Goal: Task Accomplishment & Management: Manage account settings

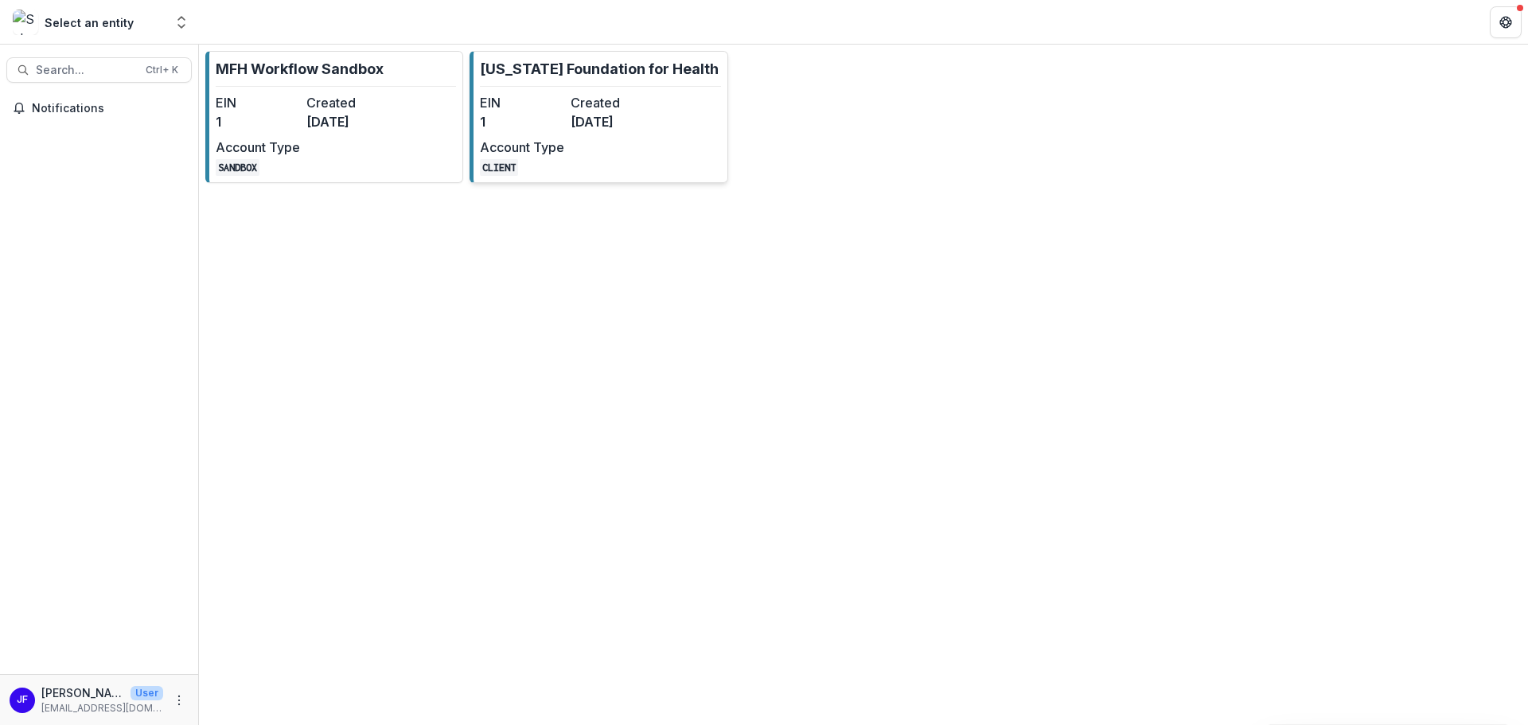
click at [587, 143] on div "EIN 1 Created [DATE] Account Type CLIENT" at bounding box center [567, 134] width 175 height 83
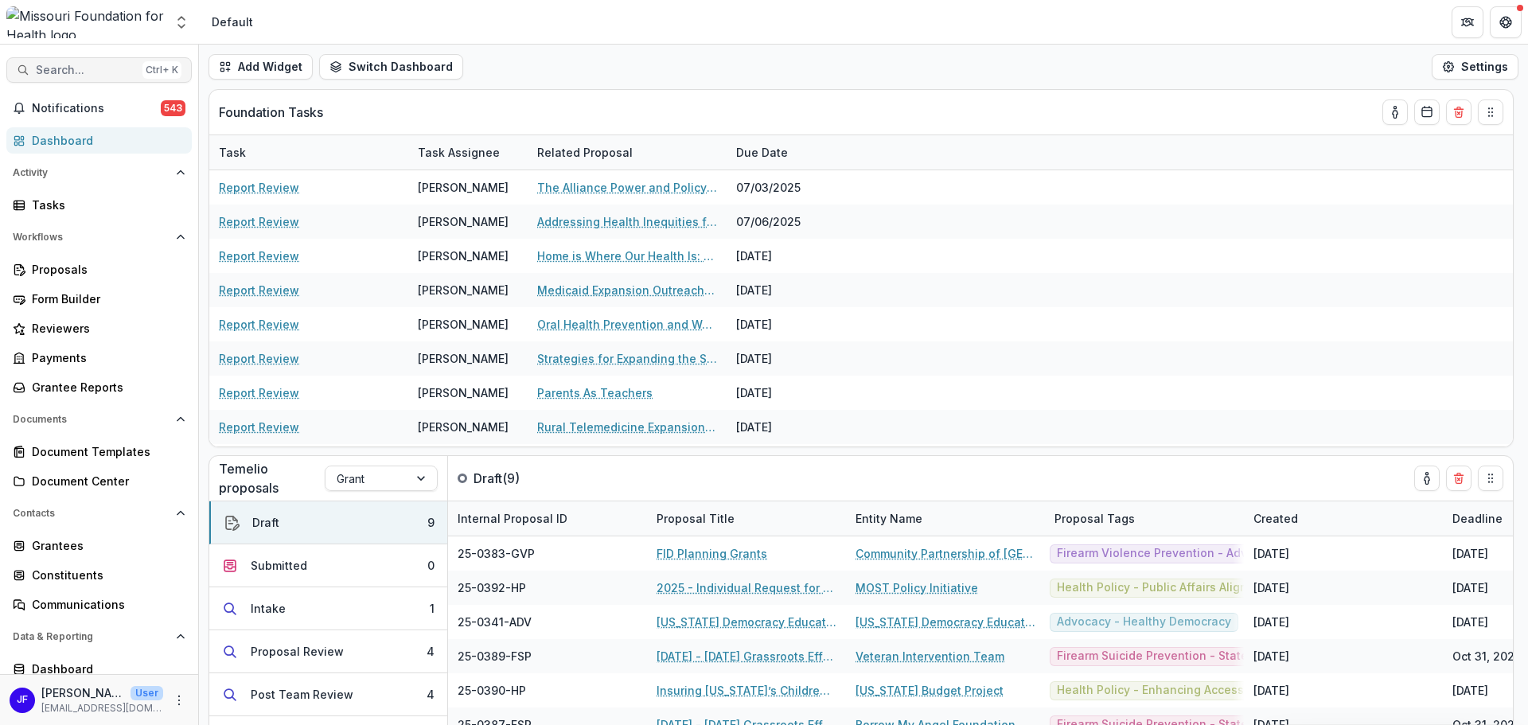
click at [75, 71] on span "Search..." at bounding box center [86, 71] width 100 height 14
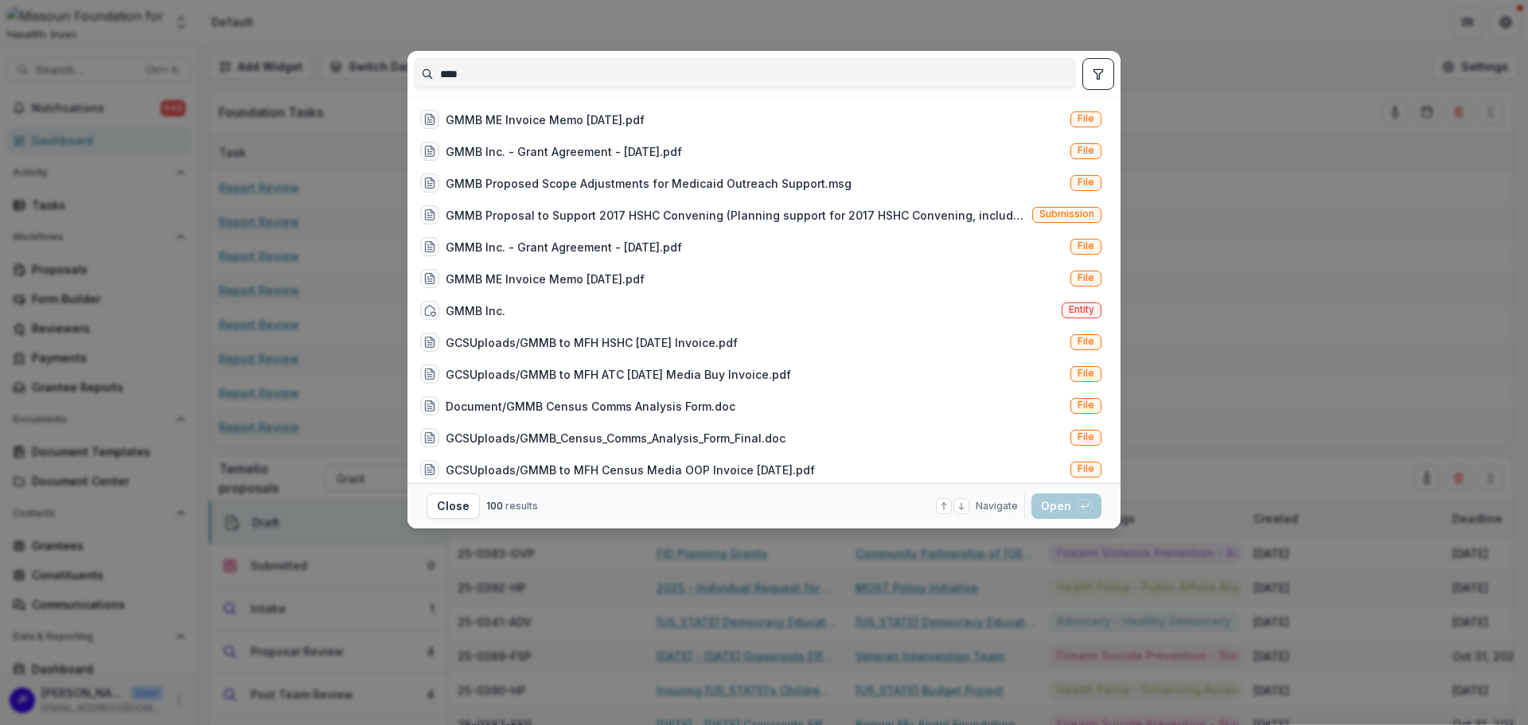
type input "****"
click at [1106, 69] on button "toggle filters" at bounding box center [1099, 74] width 32 height 32
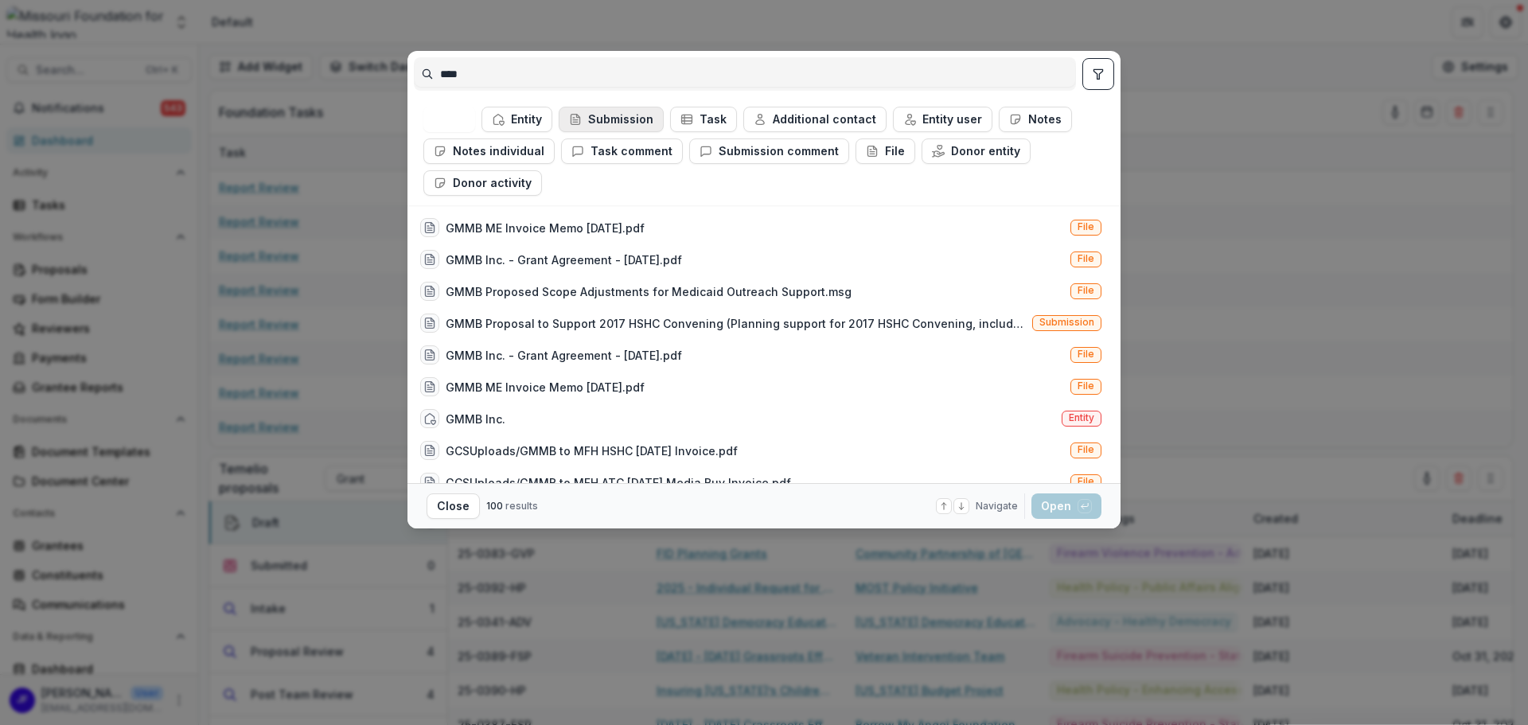
click at [597, 124] on button "Submission" at bounding box center [611, 119] width 105 height 25
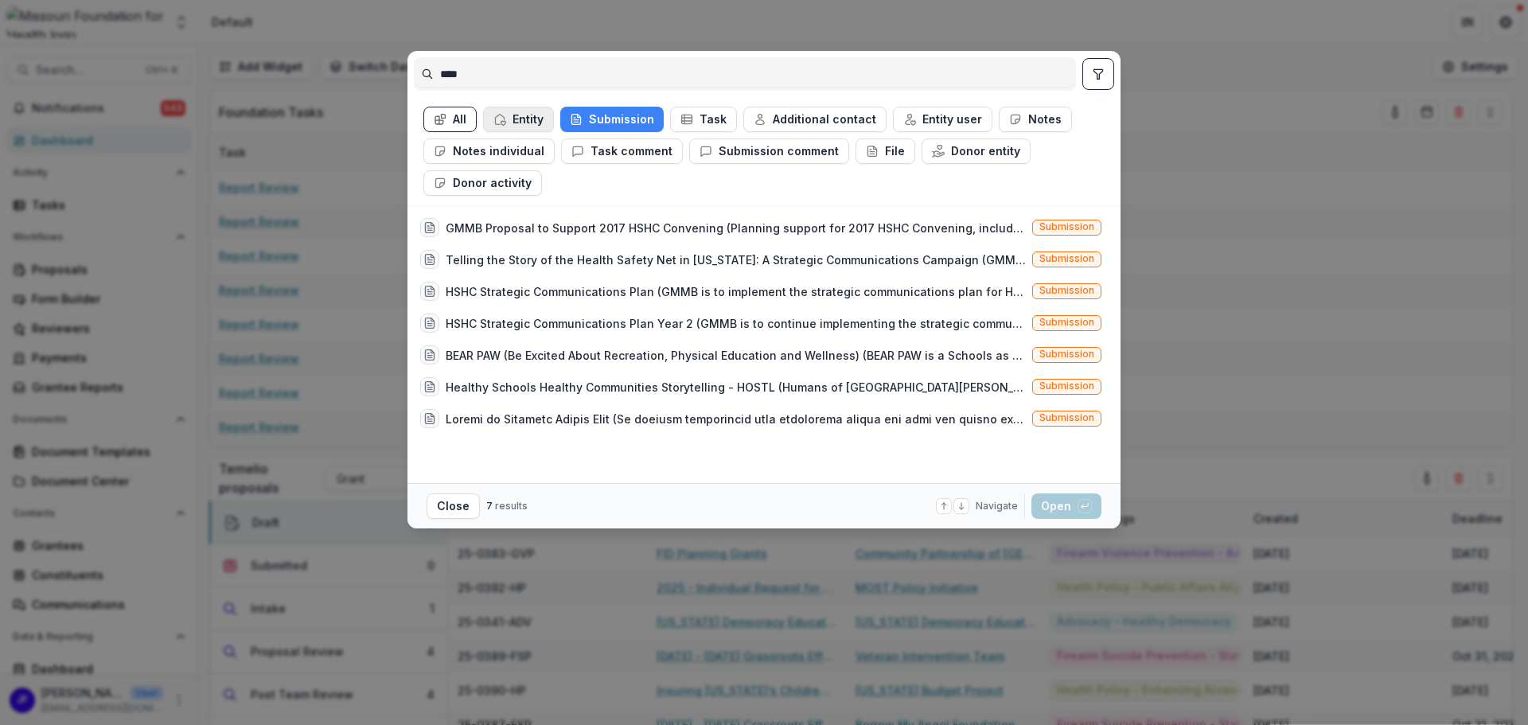
click at [508, 122] on button "Entity" at bounding box center [518, 119] width 71 height 25
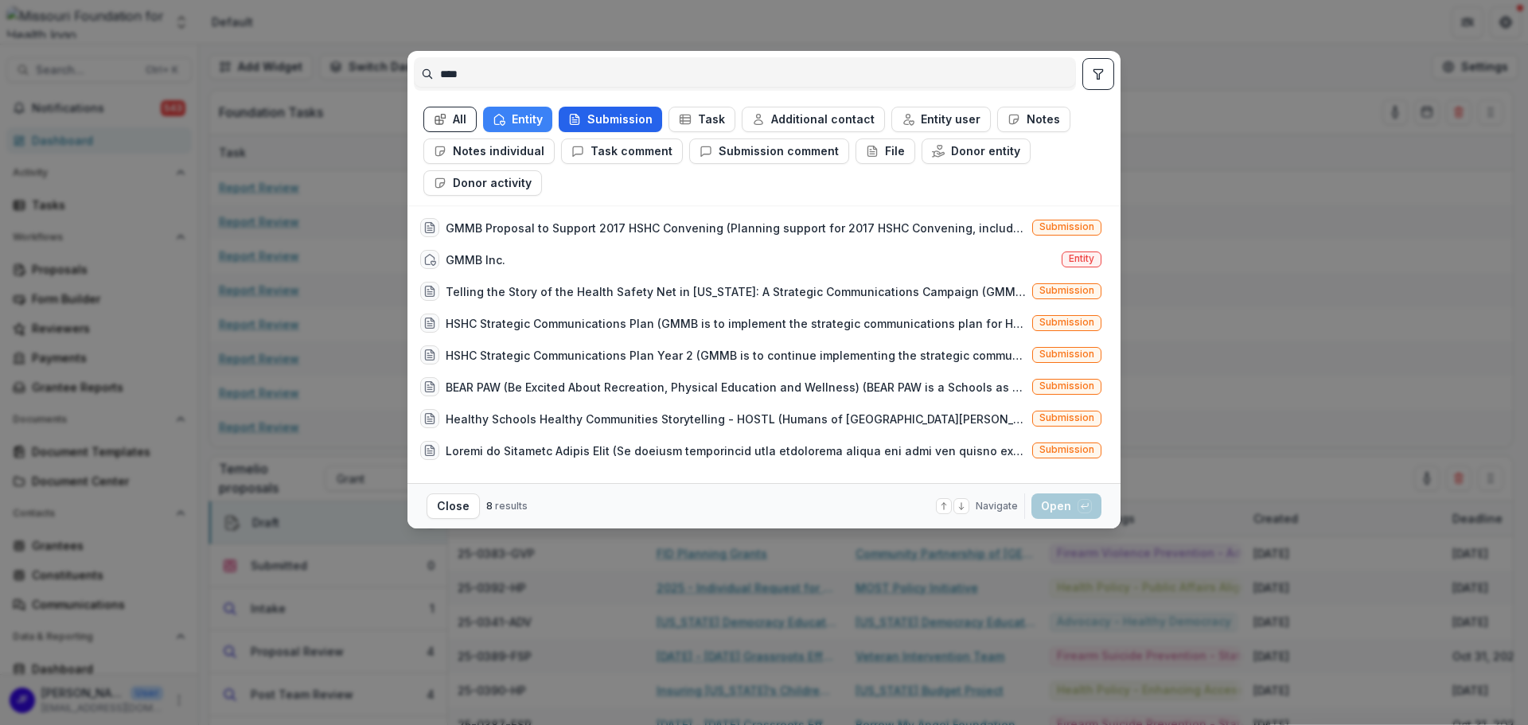
click at [612, 116] on button "Submission" at bounding box center [610, 119] width 103 height 25
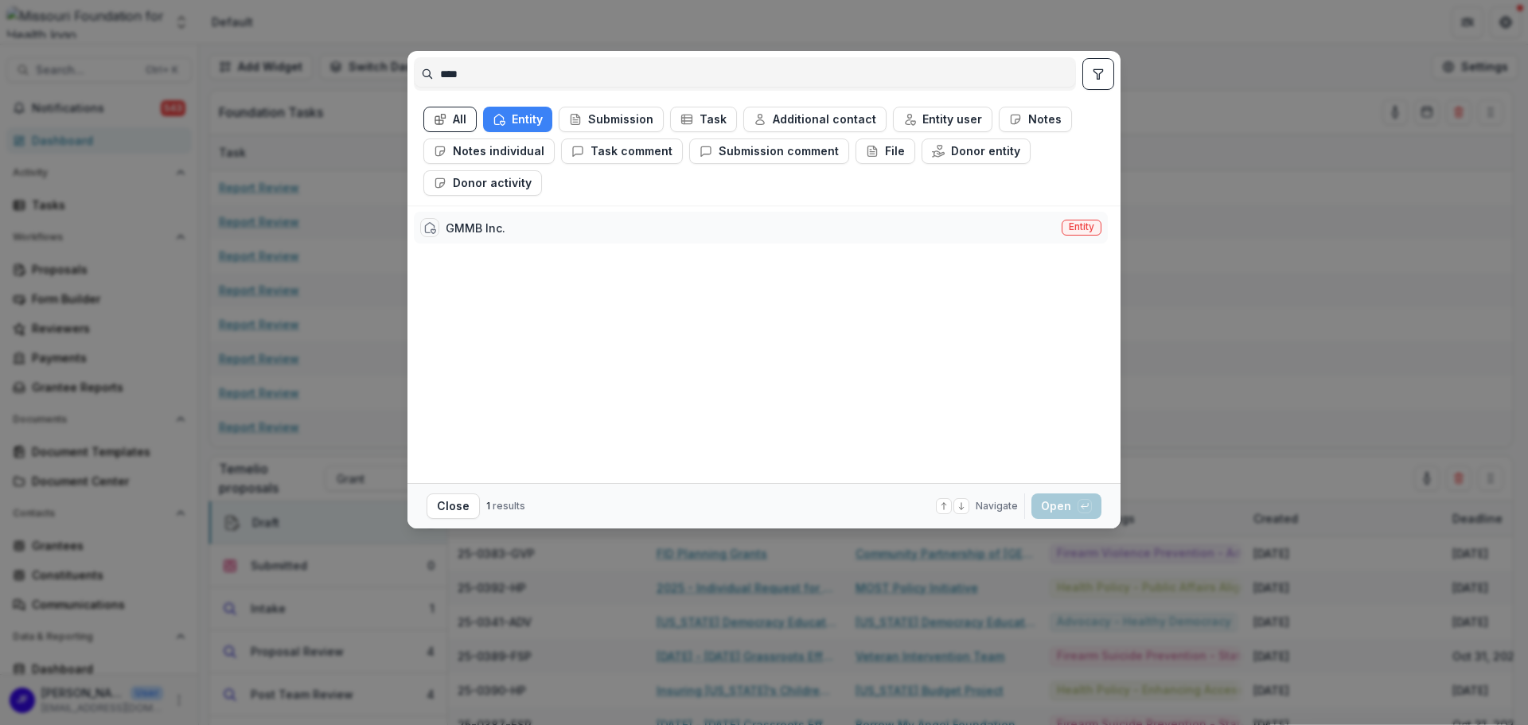
click at [486, 235] on div "GMMB Inc." at bounding box center [476, 228] width 60 height 17
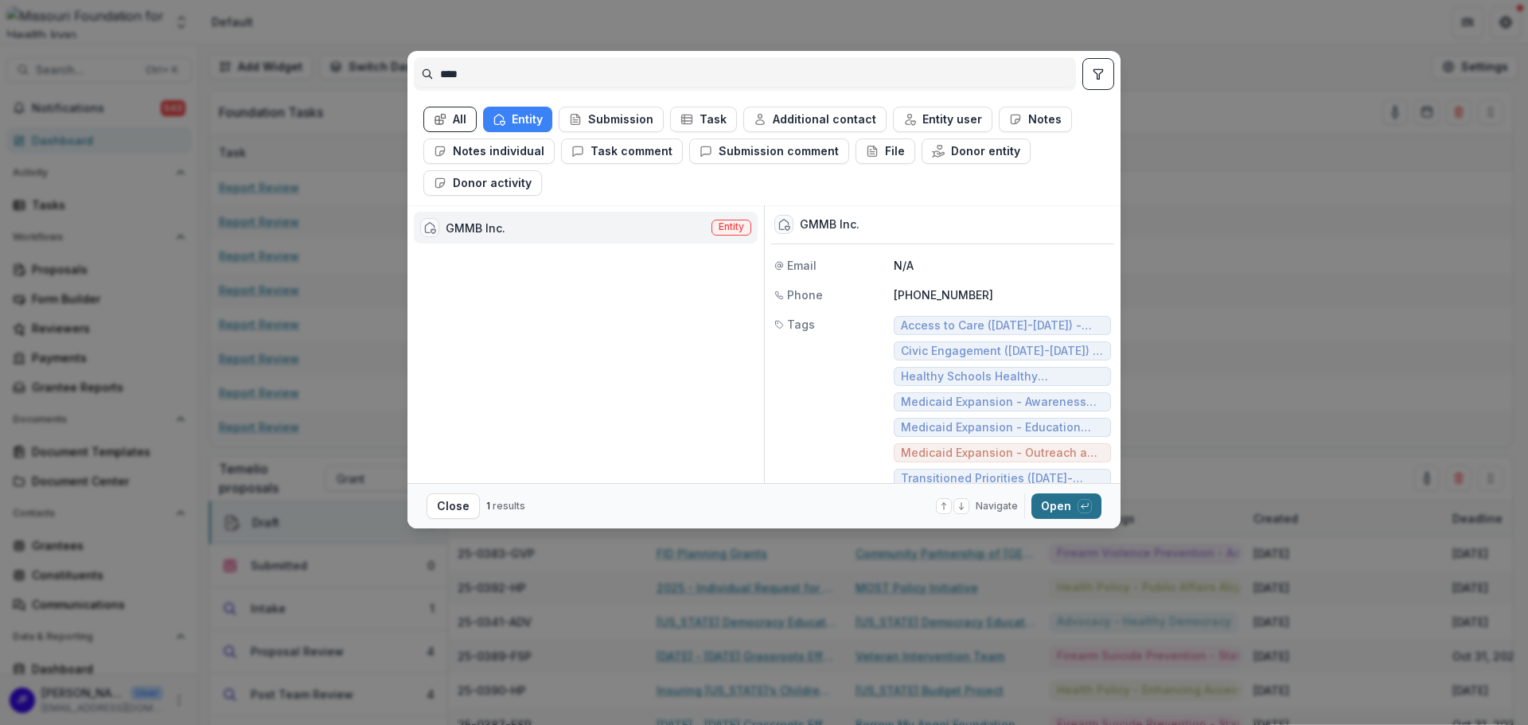
click at [1054, 506] on button "Open with enter key" at bounding box center [1067, 506] width 70 height 25
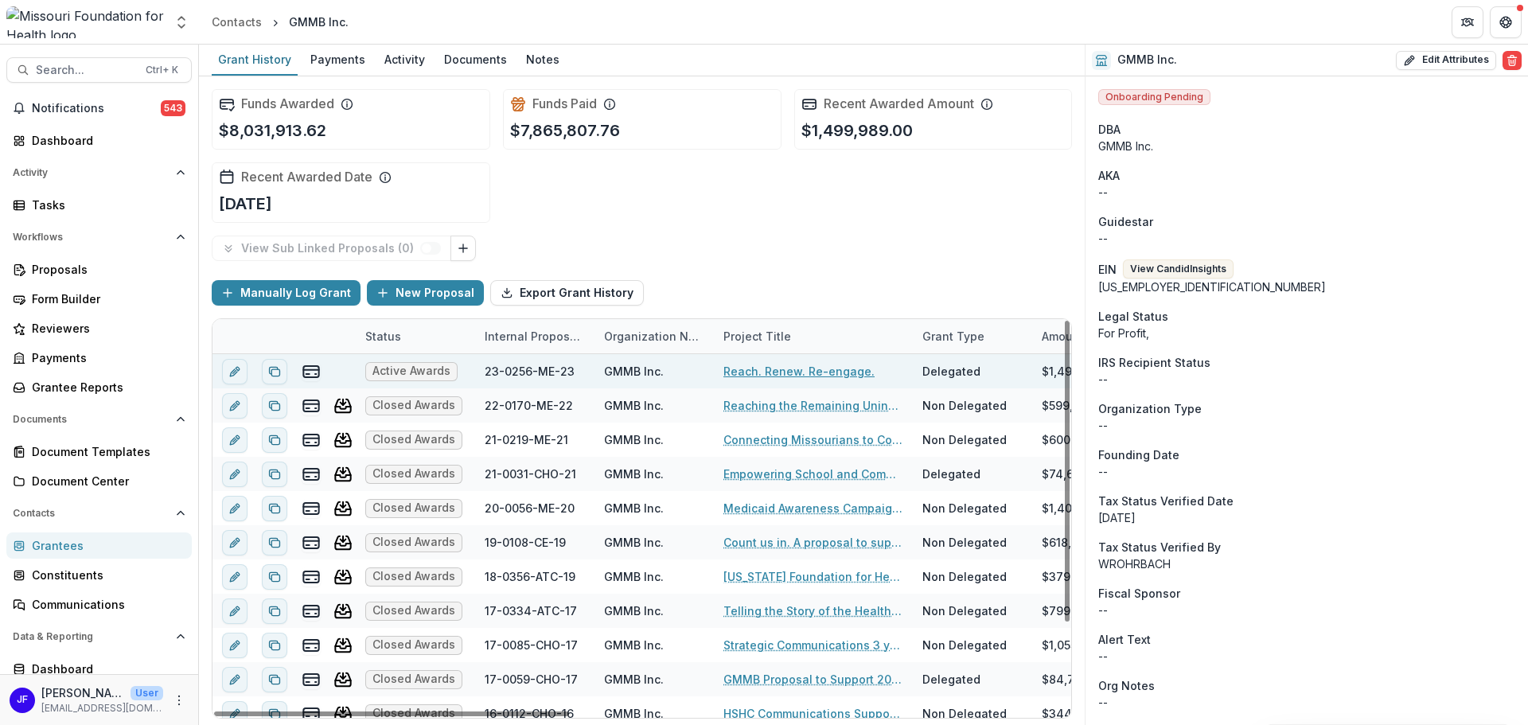
click at [751, 362] on div "Reach. Renew. Re-engage." at bounding box center [814, 371] width 180 height 34
click at [779, 370] on link "Reach. Renew. Re-engage." at bounding box center [799, 371] width 151 height 17
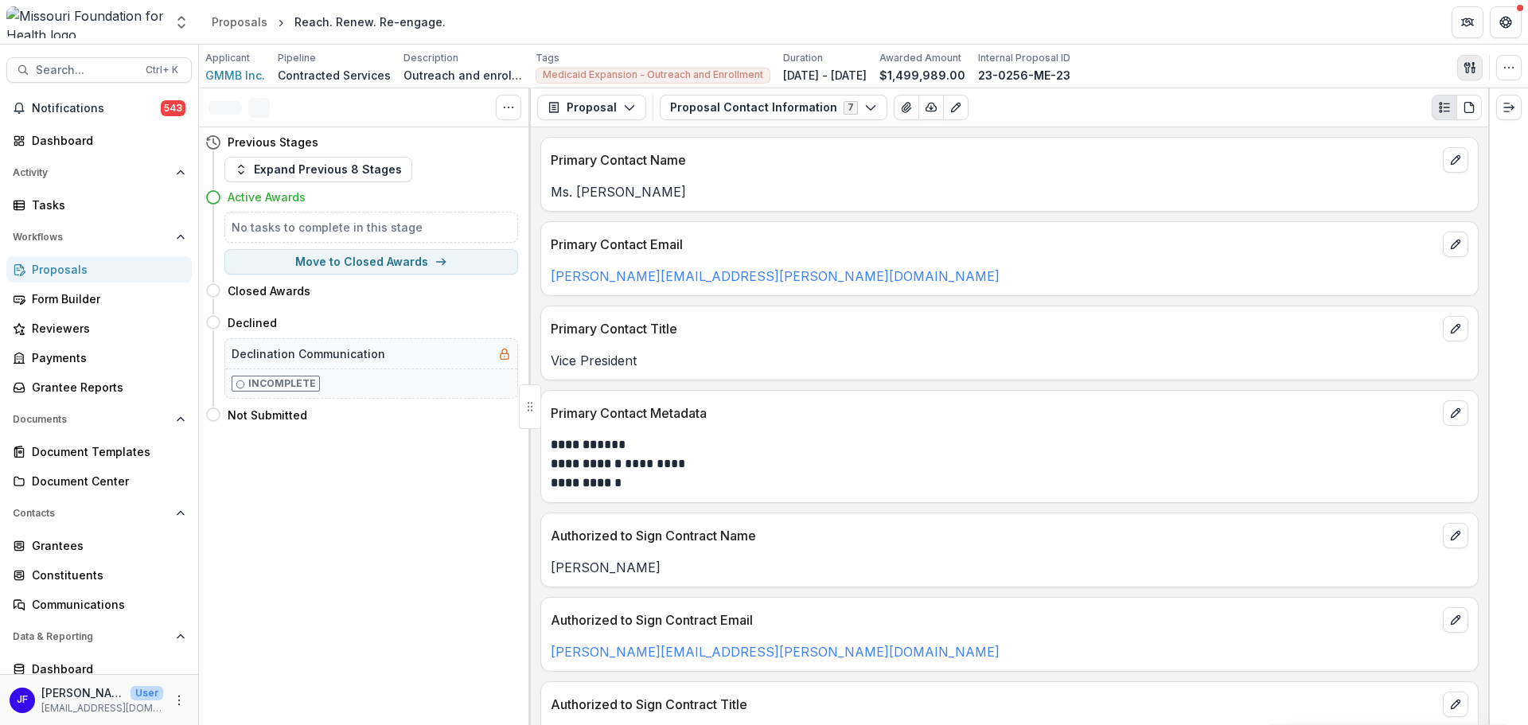
click at [1469, 66] on icon "button" at bounding box center [1468, 67] width 6 height 10
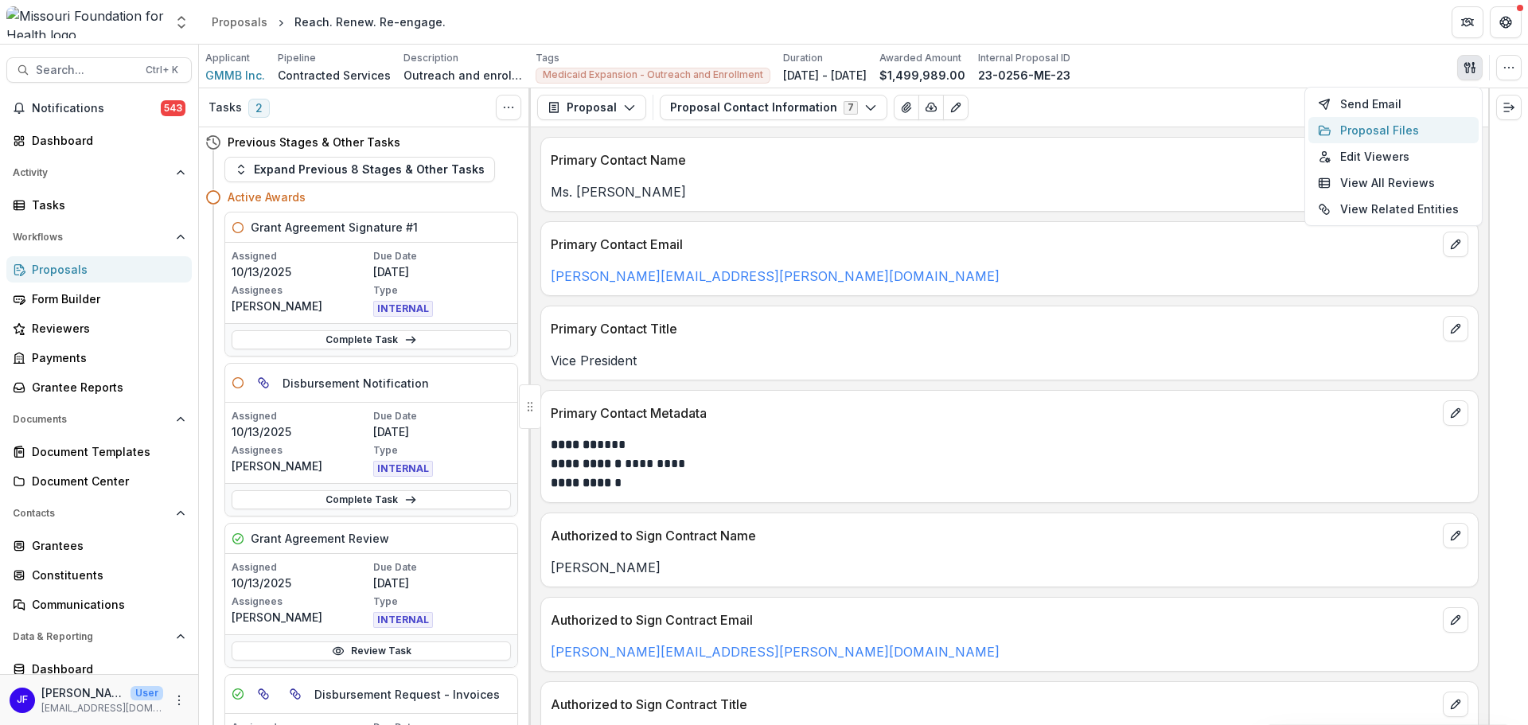
click at [1379, 135] on button "Proposal Files" at bounding box center [1394, 130] width 170 height 26
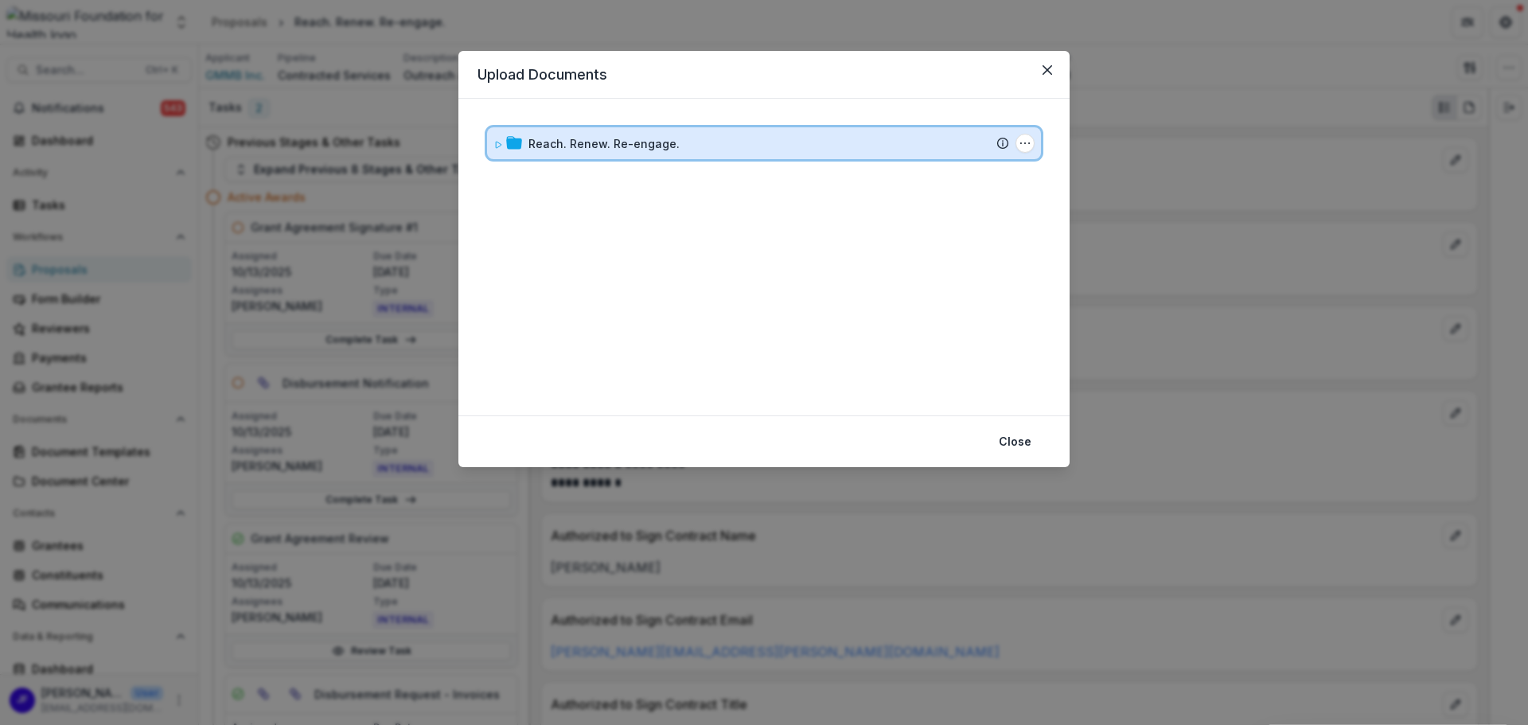
click at [499, 145] on icon at bounding box center [499, 145] width 10 height 10
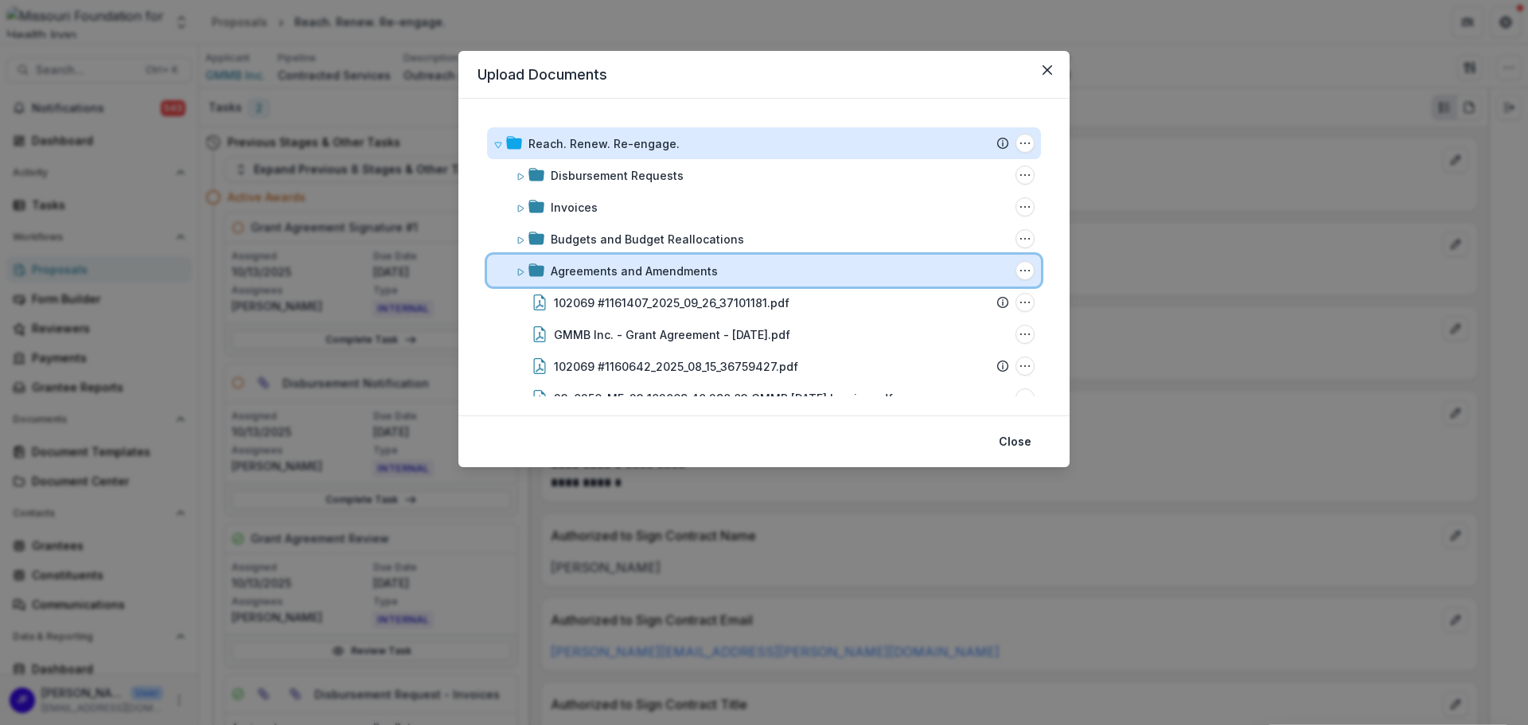
click at [517, 273] on icon at bounding box center [521, 272] width 10 height 10
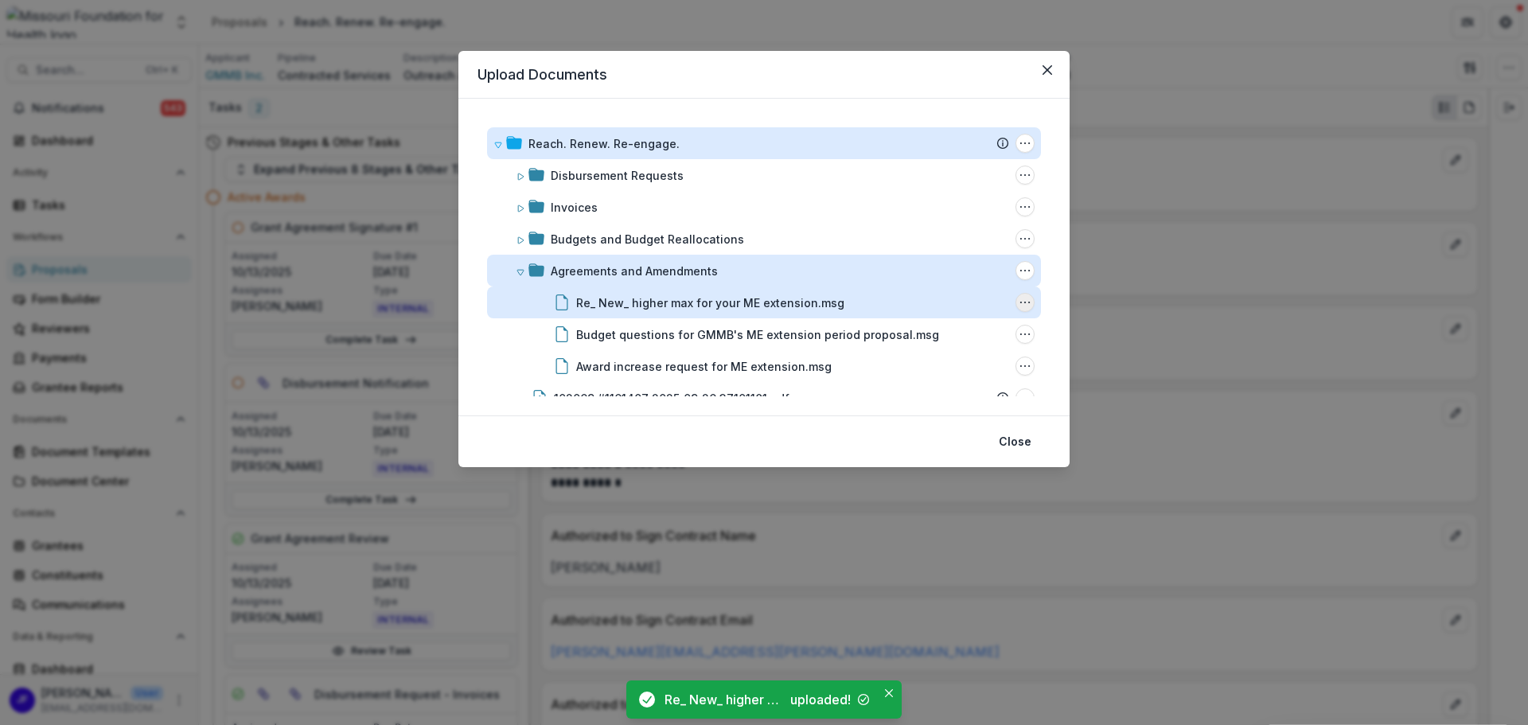
click at [1019, 304] on icon "Re_ New_ higher max for your ME extension.msg Options" at bounding box center [1025, 302] width 13 height 13
click at [904, 242] on button "Rename" at bounding box center [945, 243] width 170 height 26
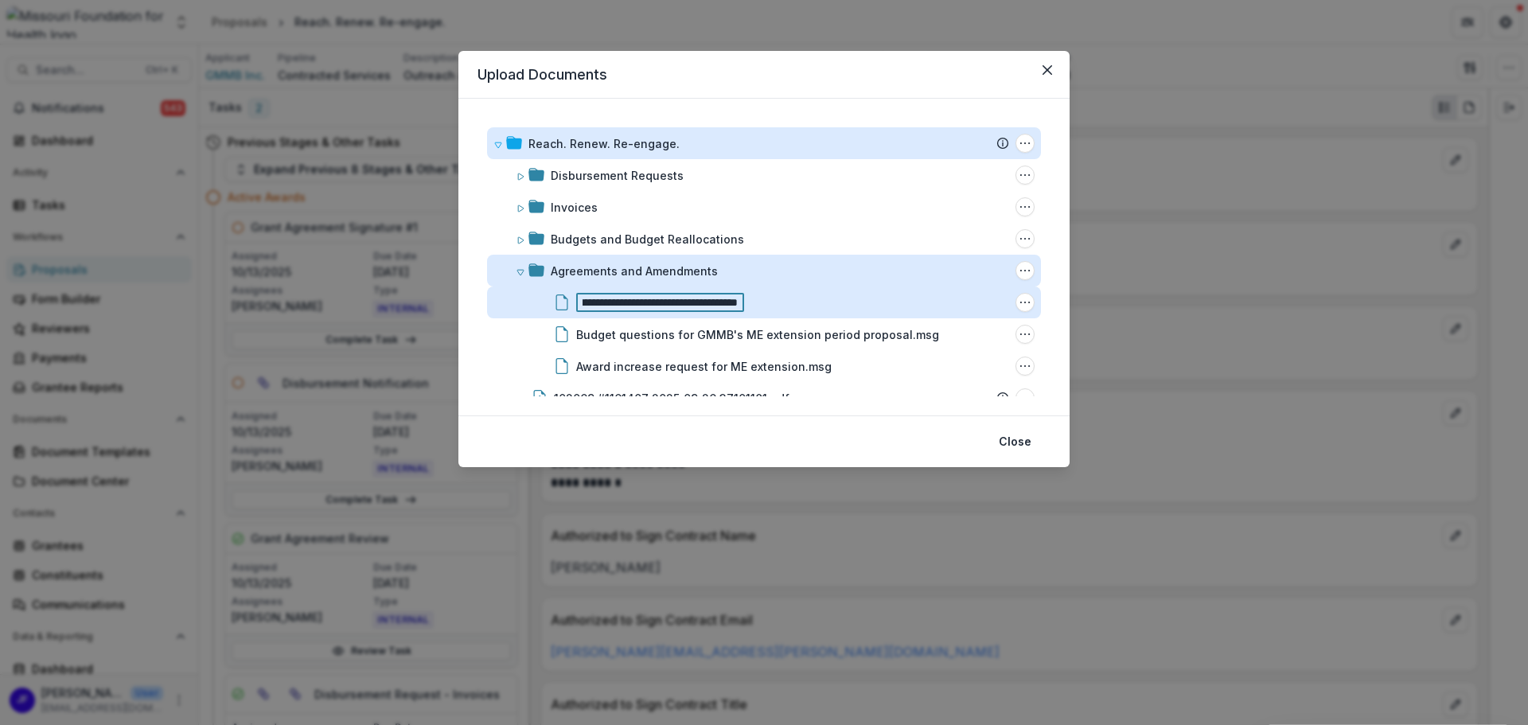
scroll to position [0, 64]
type input "**********"
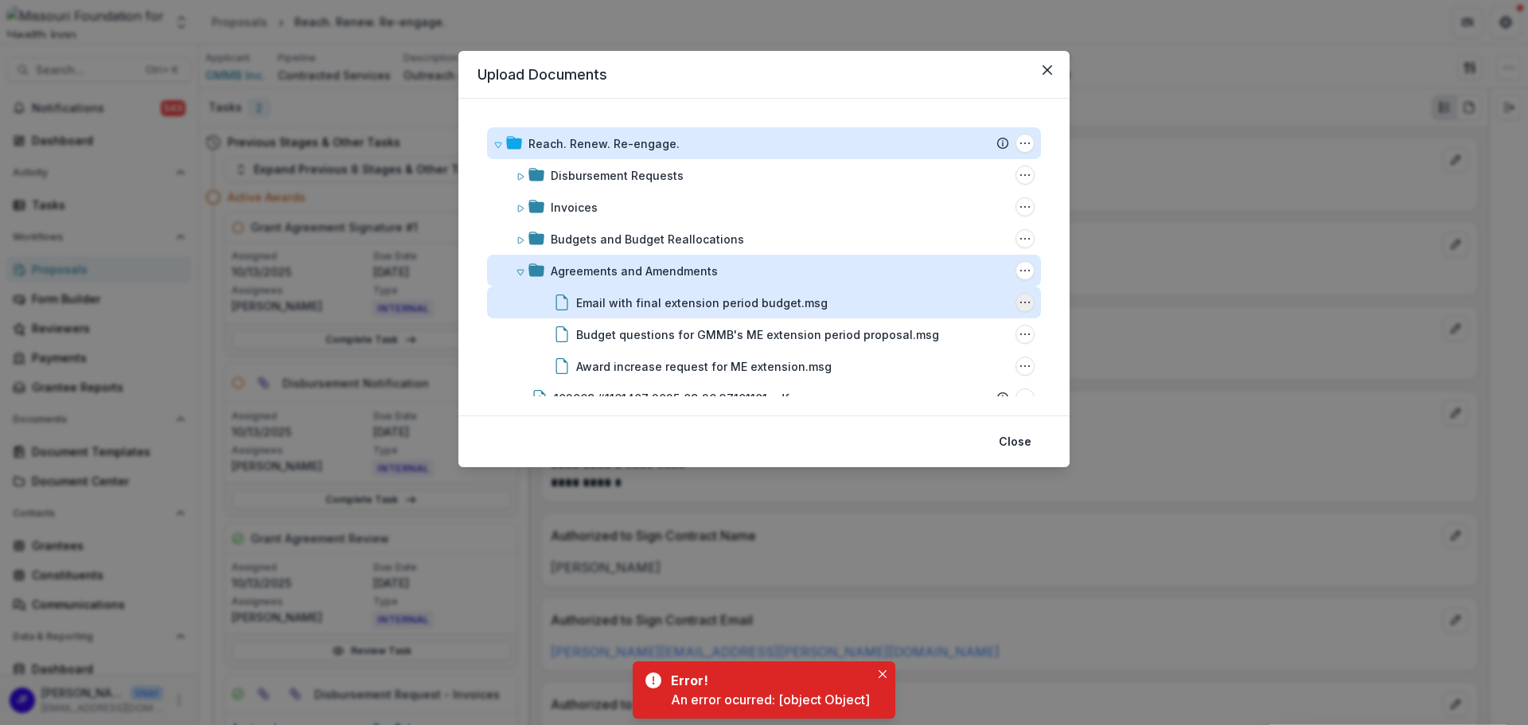
click at [1019, 304] on icon "Email with final extension period budget.msg Options" at bounding box center [1025, 302] width 13 height 13
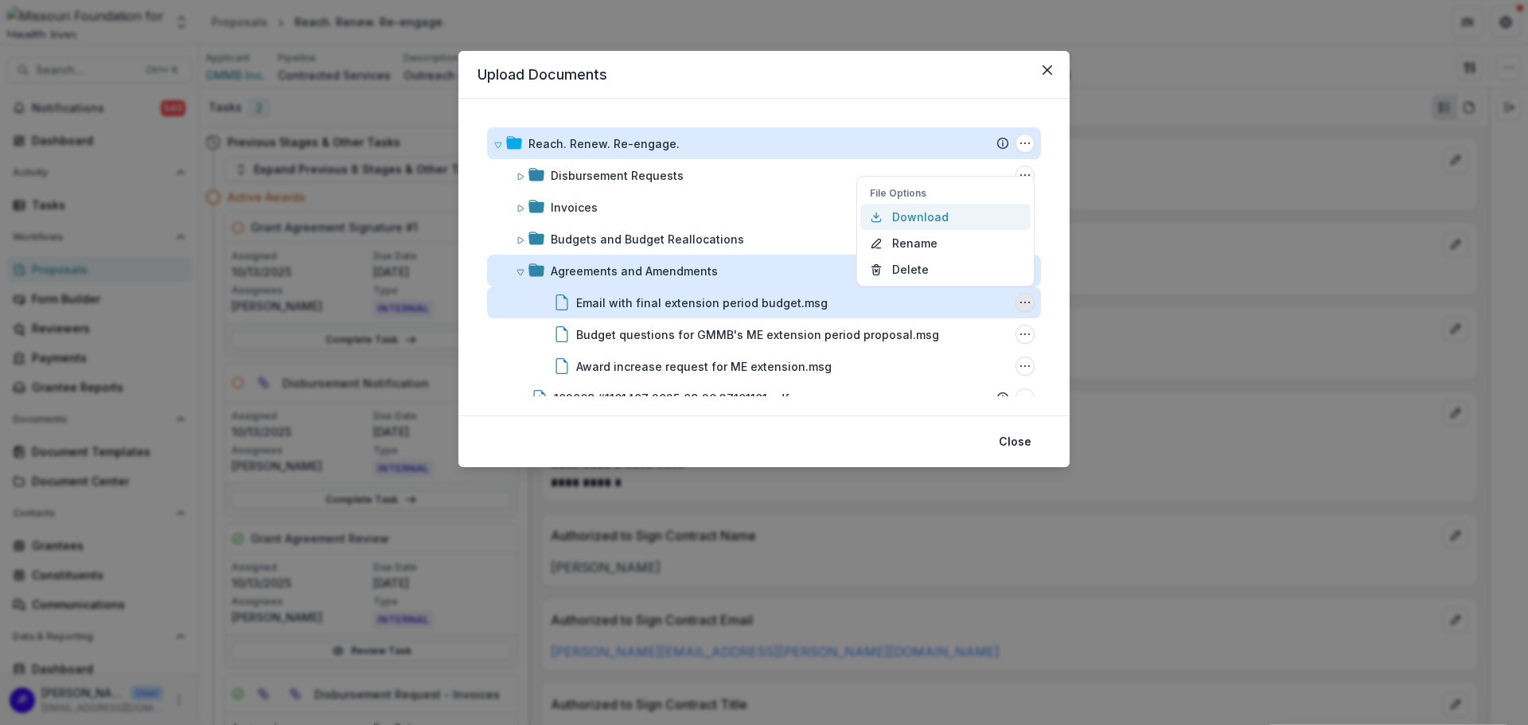
click at [872, 211] on icon "button" at bounding box center [876, 217] width 13 height 13
drag, startPoint x: 1028, startPoint y: 455, endPoint x: 630, endPoint y: 295, distance: 429.7
click at [1028, 455] on footer "Close" at bounding box center [763, 441] width 611 height 52
click at [1025, 302] on circle "Email with final extension period budget.msg Options" at bounding box center [1025, 302] width 1 height 1
click at [925, 268] on button "Delete" at bounding box center [945, 269] width 170 height 26
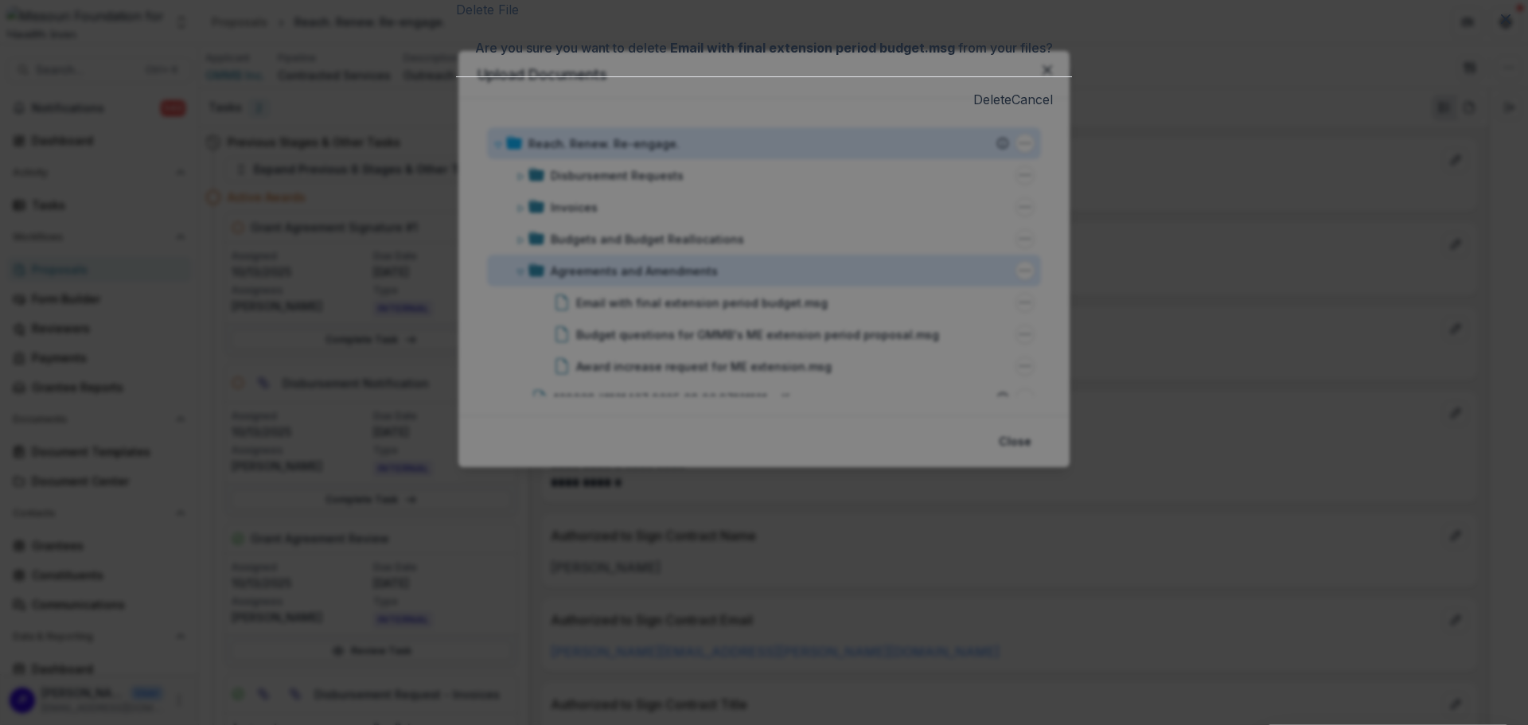
click at [973, 109] on button "Delete" at bounding box center [992, 99] width 38 height 19
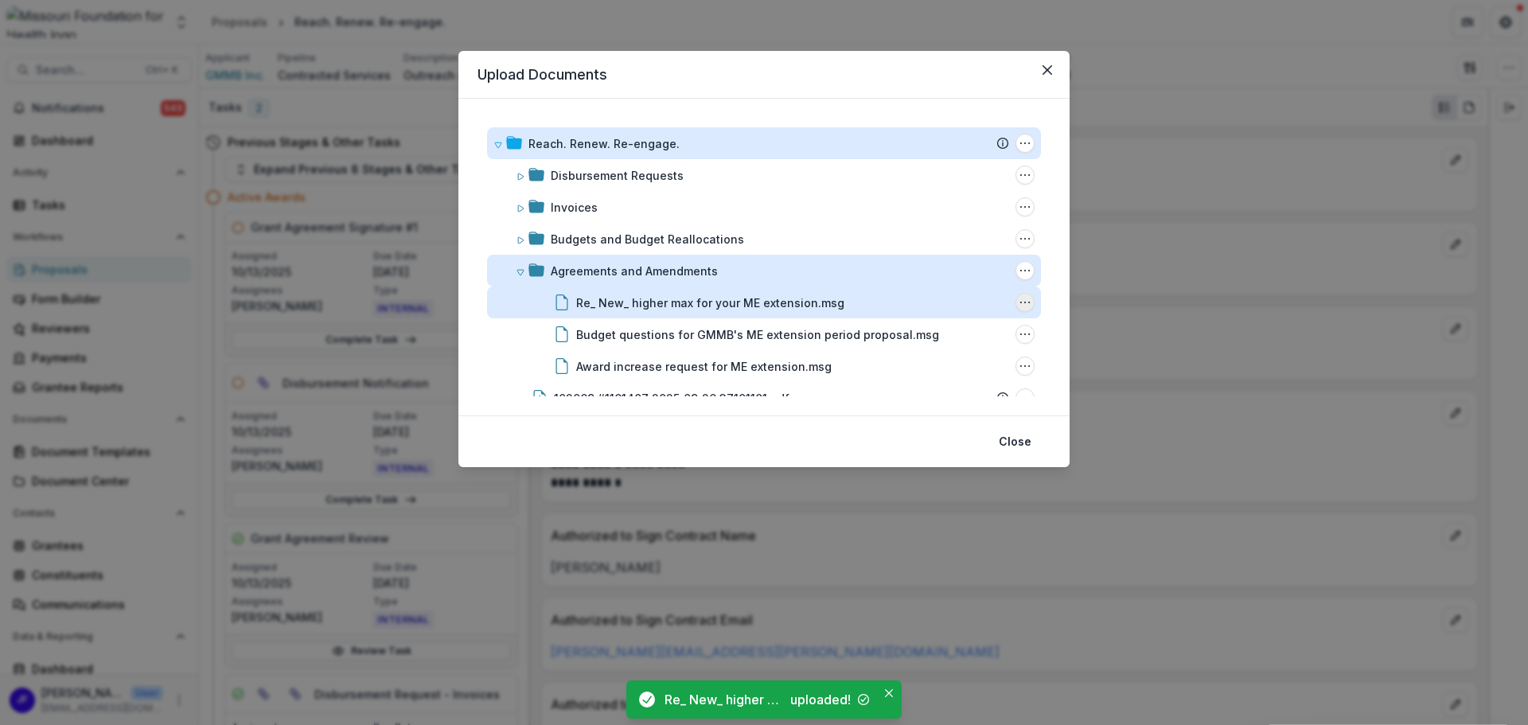
click at [1019, 305] on icon "Re_ New_ higher max for your ME extension.msg Options" at bounding box center [1025, 302] width 13 height 13
click at [930, 243] on button "Rename" at bounding box center [945, 243] width 170 height 26
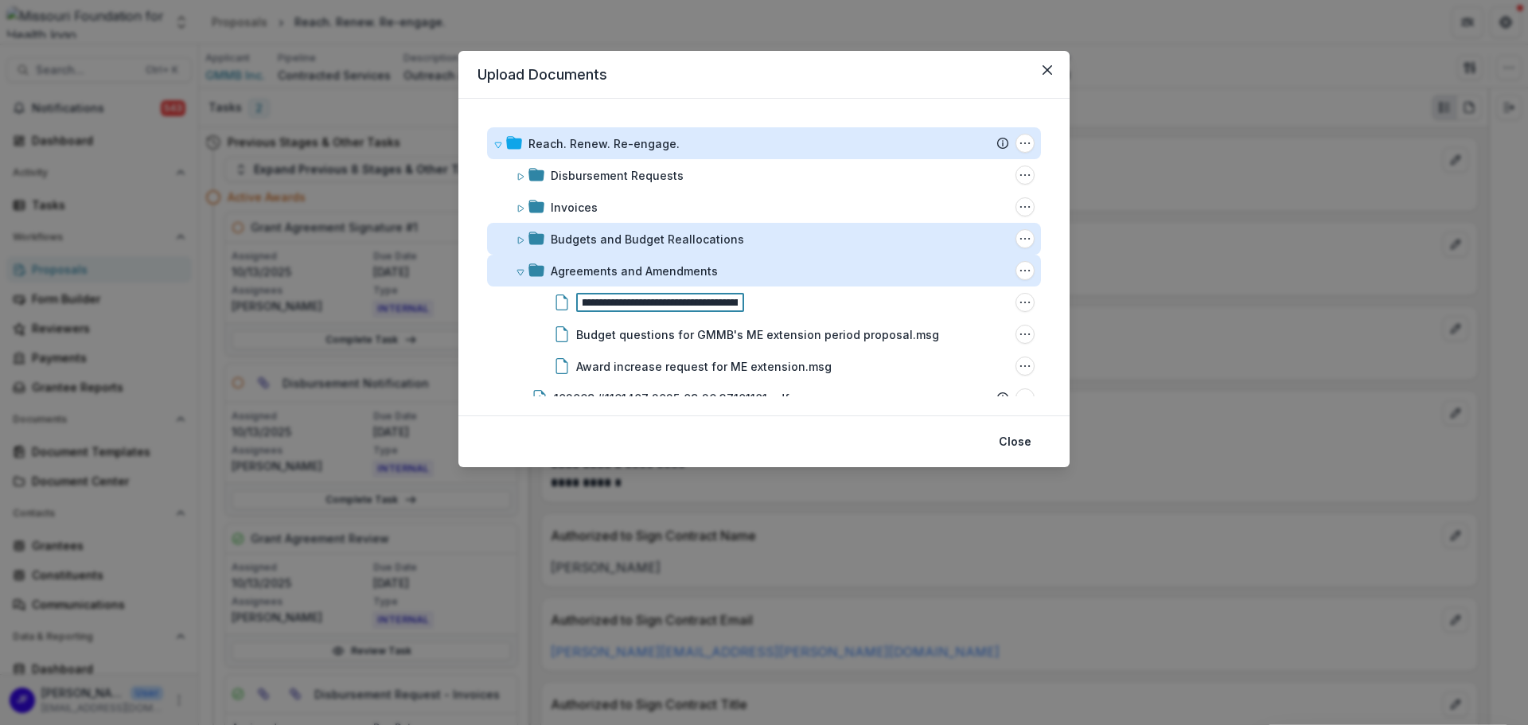
scroll to position [0, 25]
type input "**********"
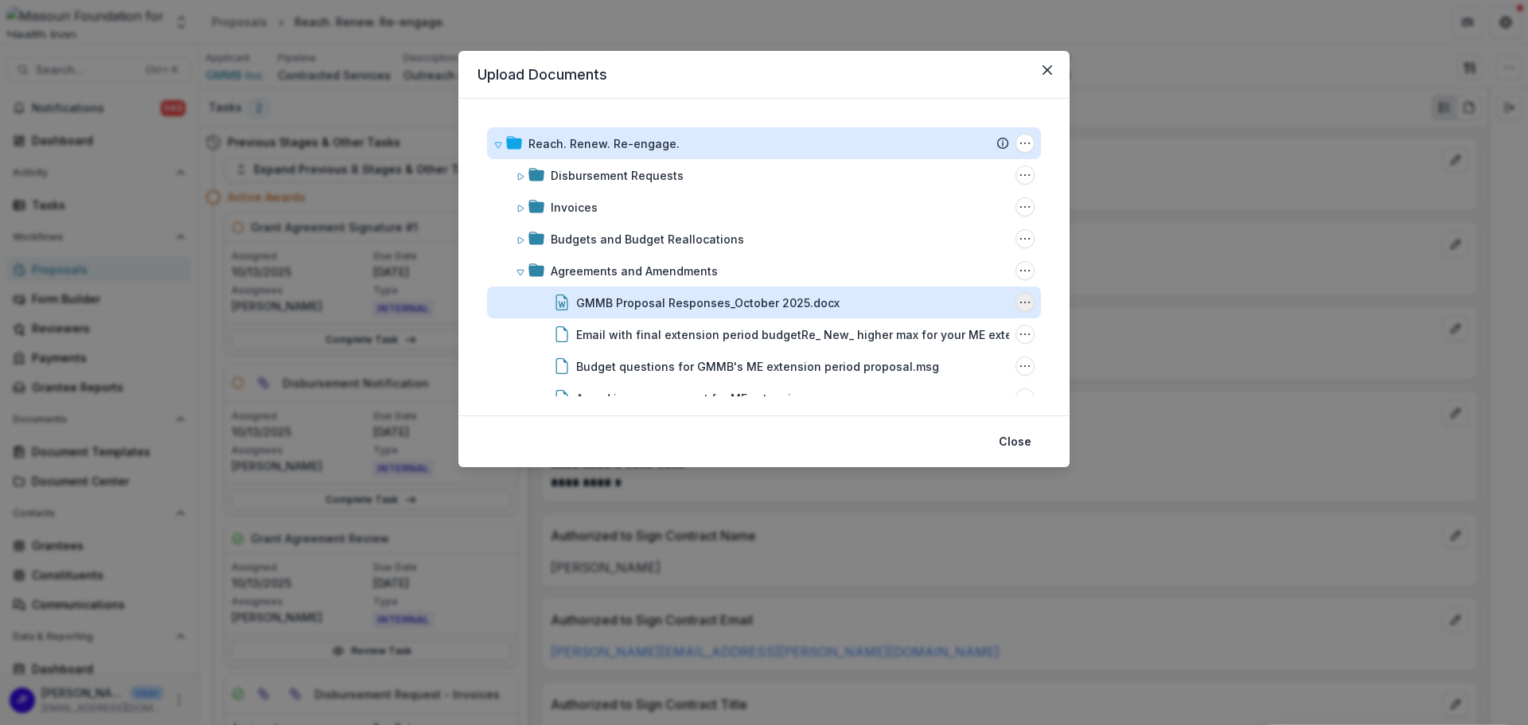
click at [1024, 304] on icon "GMMB Proposal Responses_October 2025.docx Options" at bounding box center [1025, 302] width 13 height 13
click at [919, 244] on button "Rename" at bounding box center [945, 243] width 170 height 26
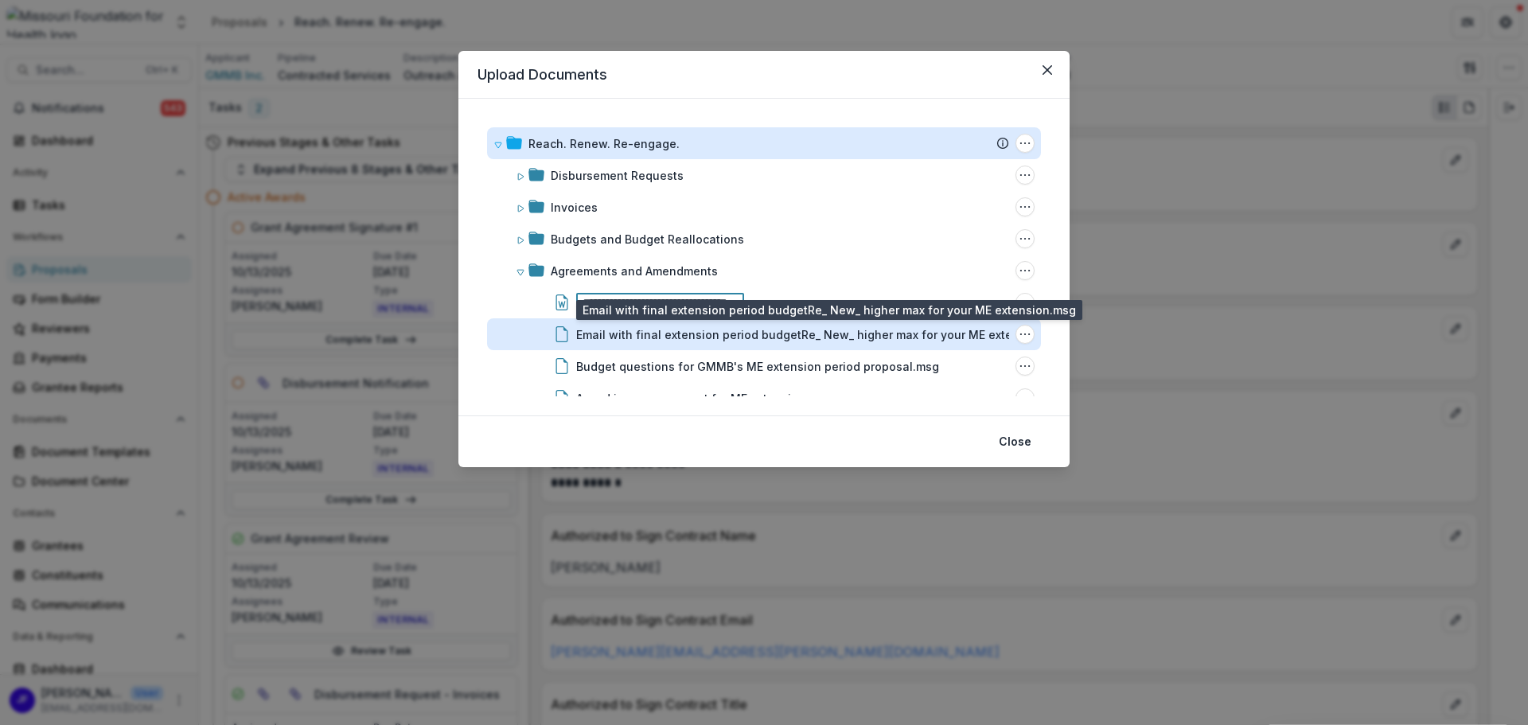
scroll to position [0, 0]
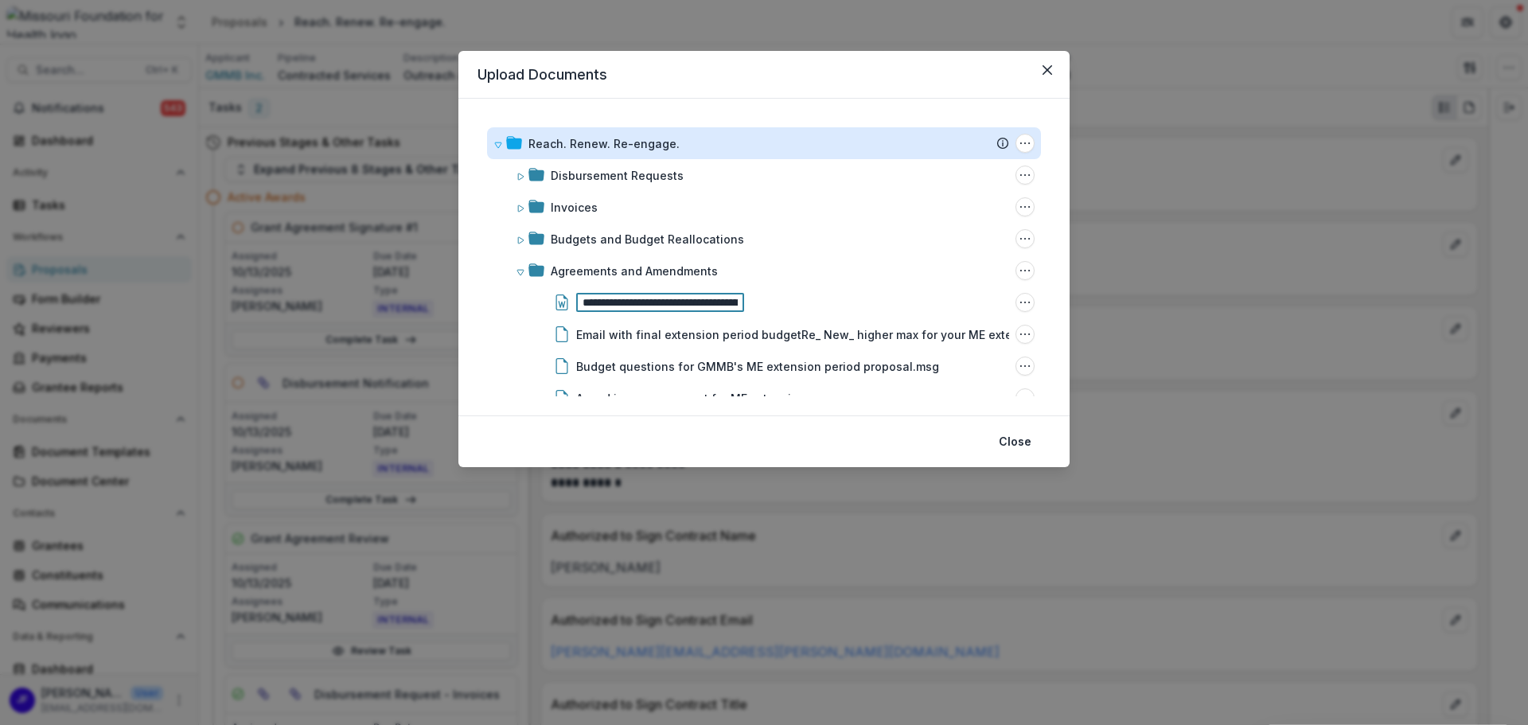
type input "**********"
click at [1048, 75] on button "Close" at bounding box center [1047, 69] width 25 height 25
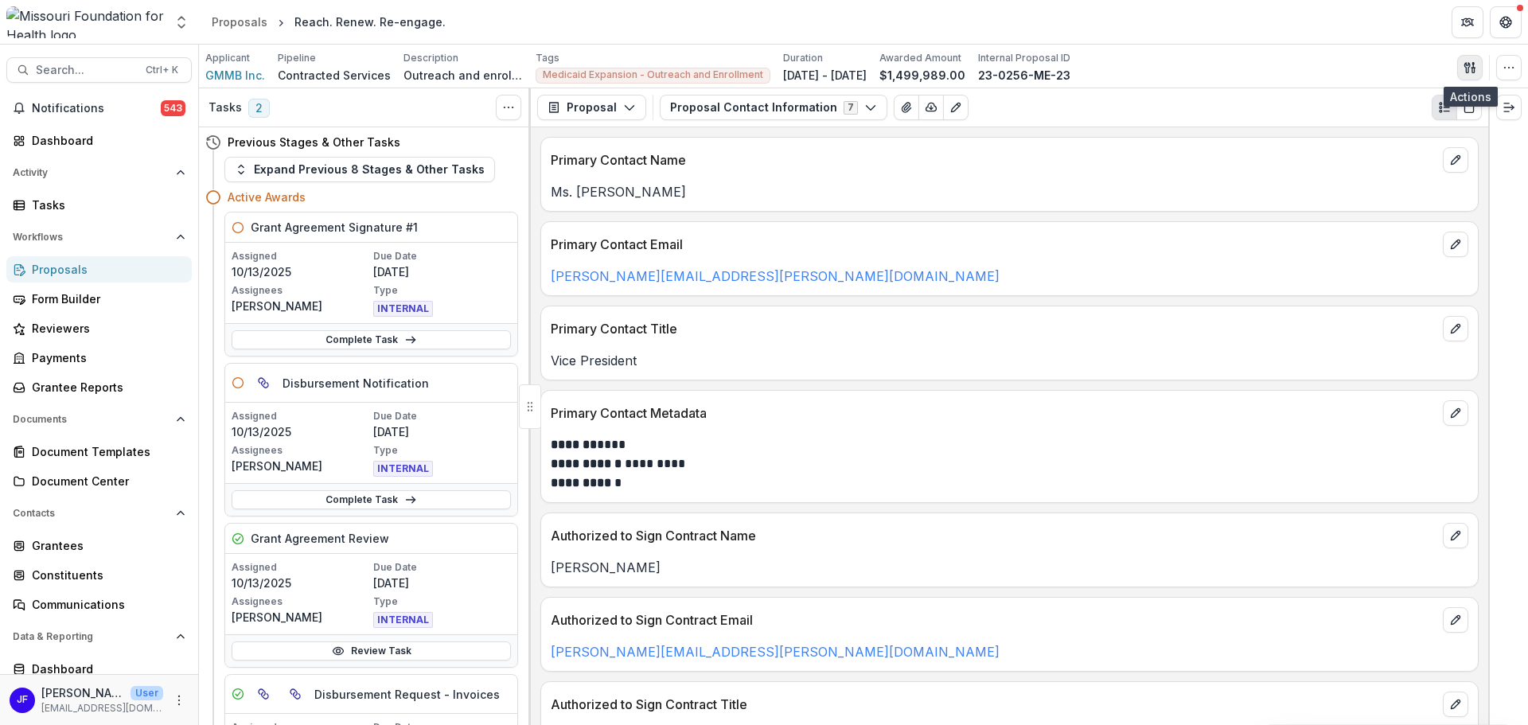
click at [1469, 65] on icon "button" at bounding box center [1470, 67] width 13 height 13
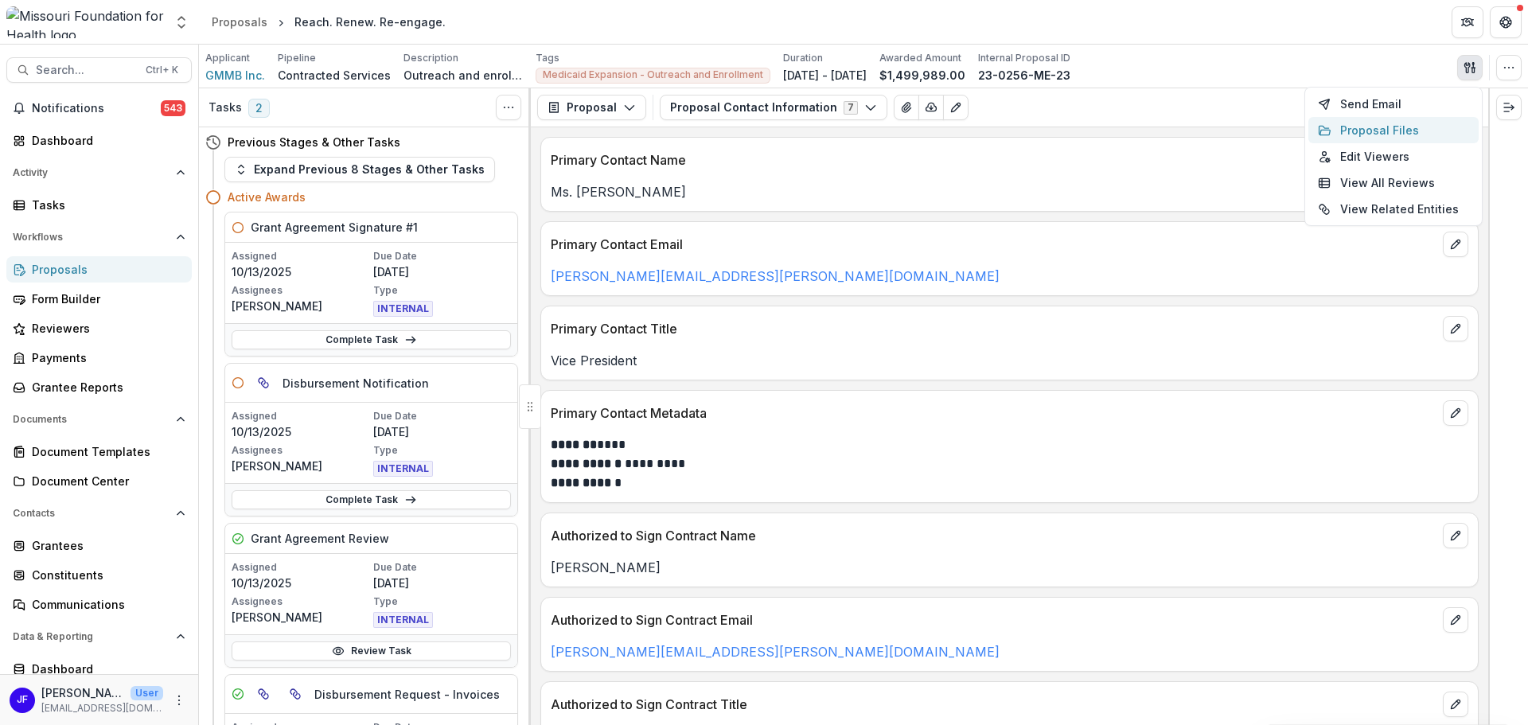
click at [1363, 129] on button "Proposal Files" at bounding box center [1394, 130] width 170 height 26
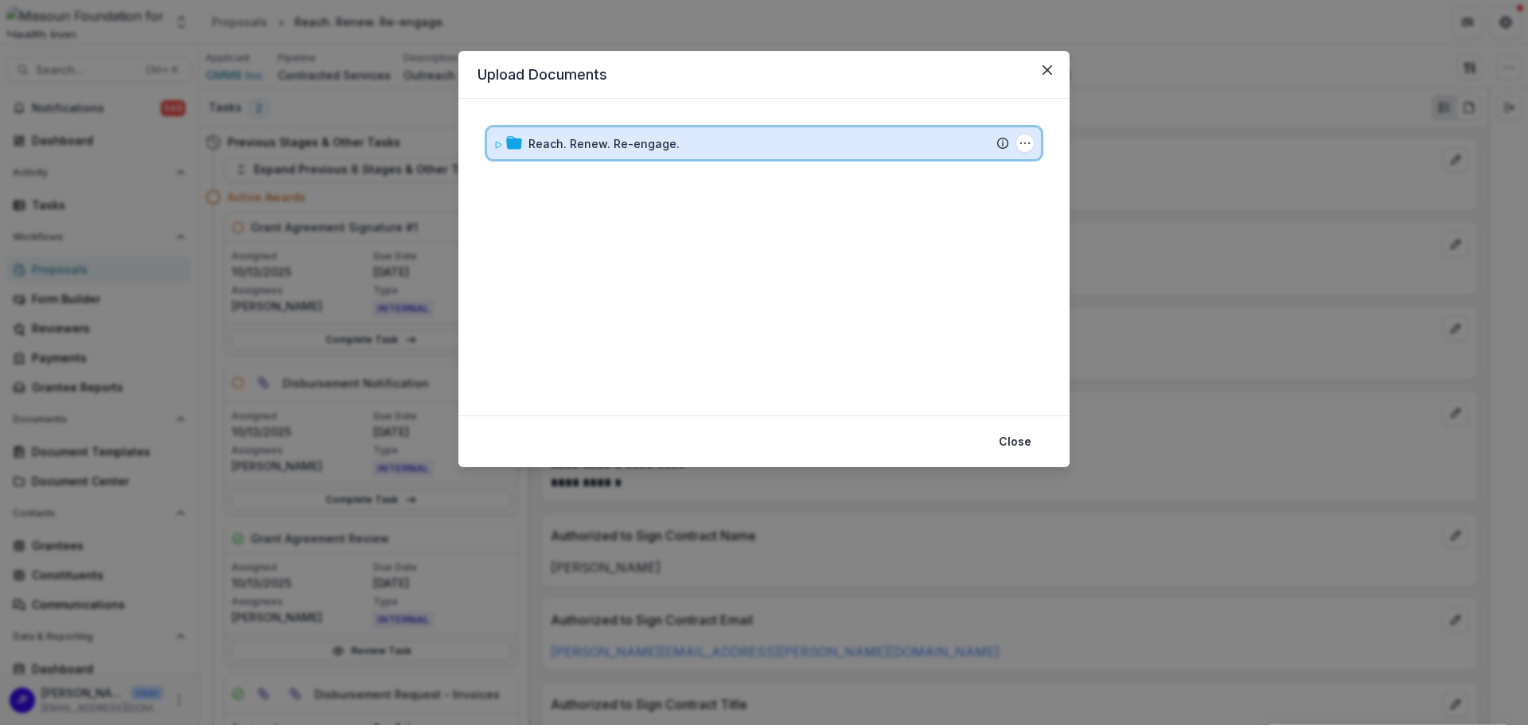
click at [496, 143] on icon at bounding box center [499, 145] width 6 height 6
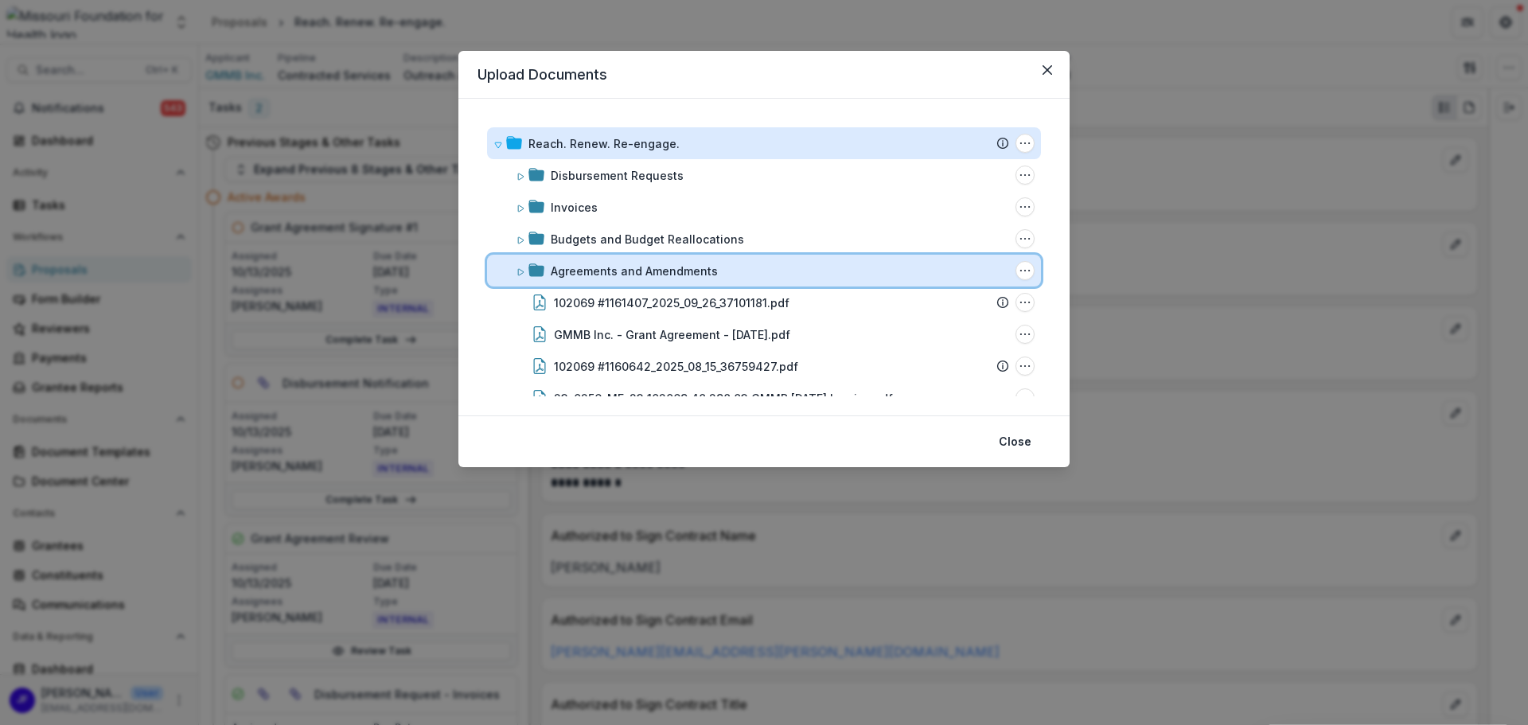
click at [521, 271] on icon at bounding box center [521, 272] width 10 height 10
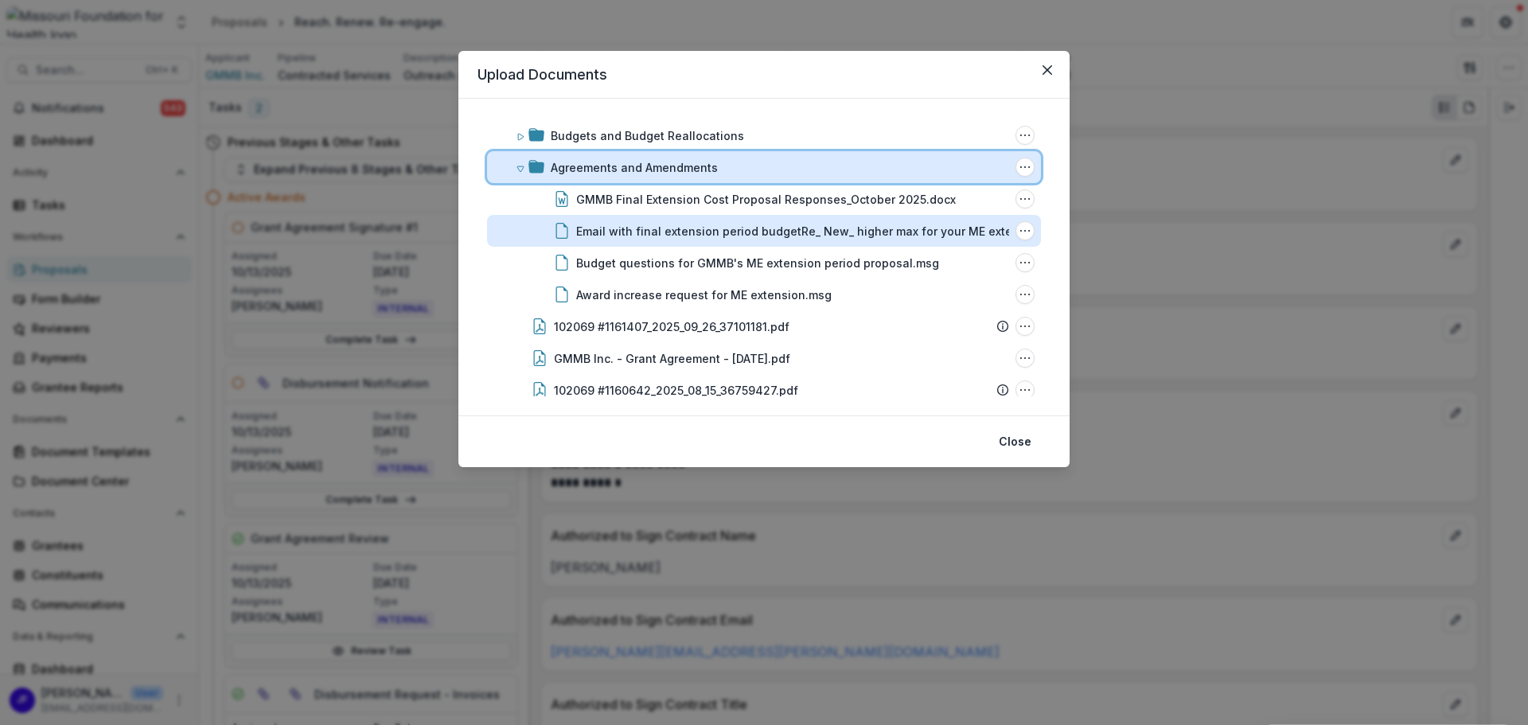
scroll to position [80, 0]
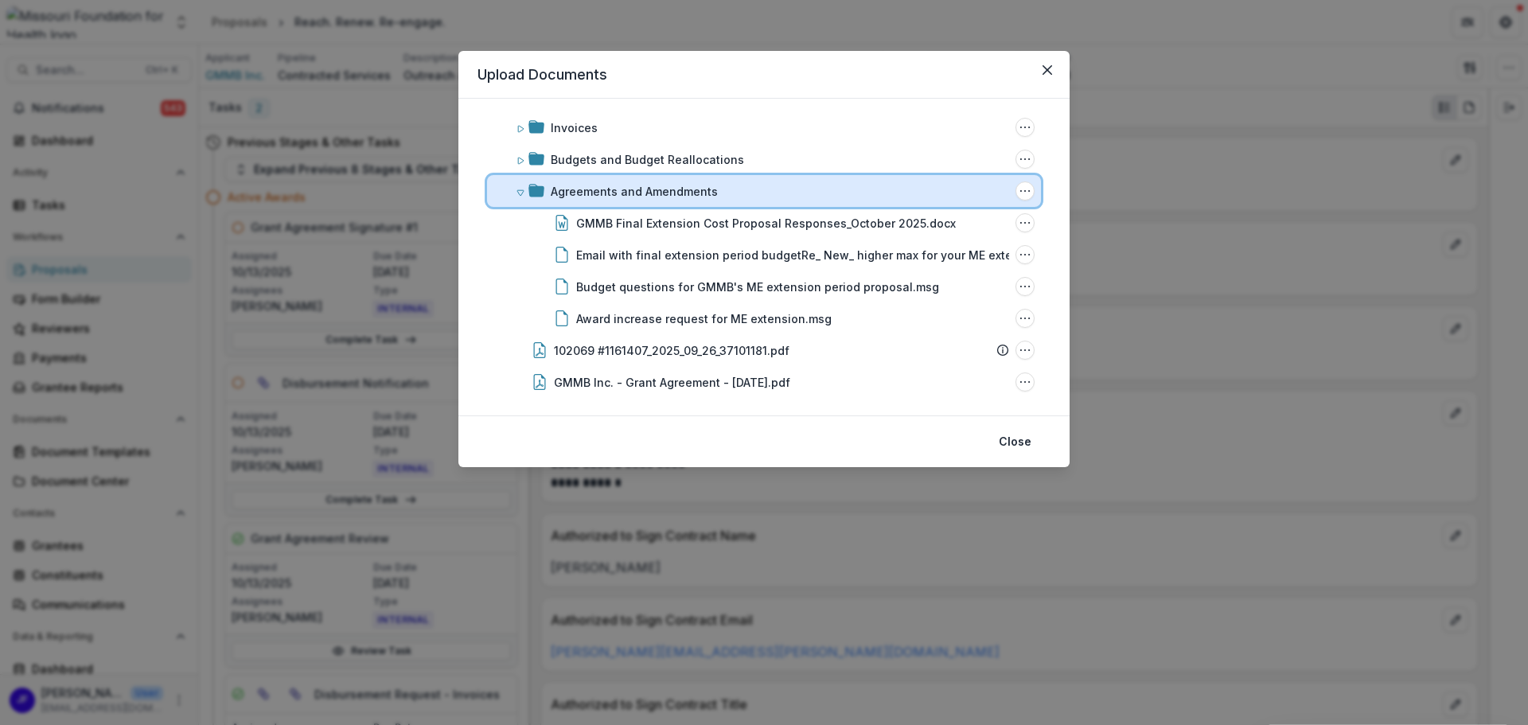
click at [520, 192] on icon at bounding box center [521, 193] width 10 height 10
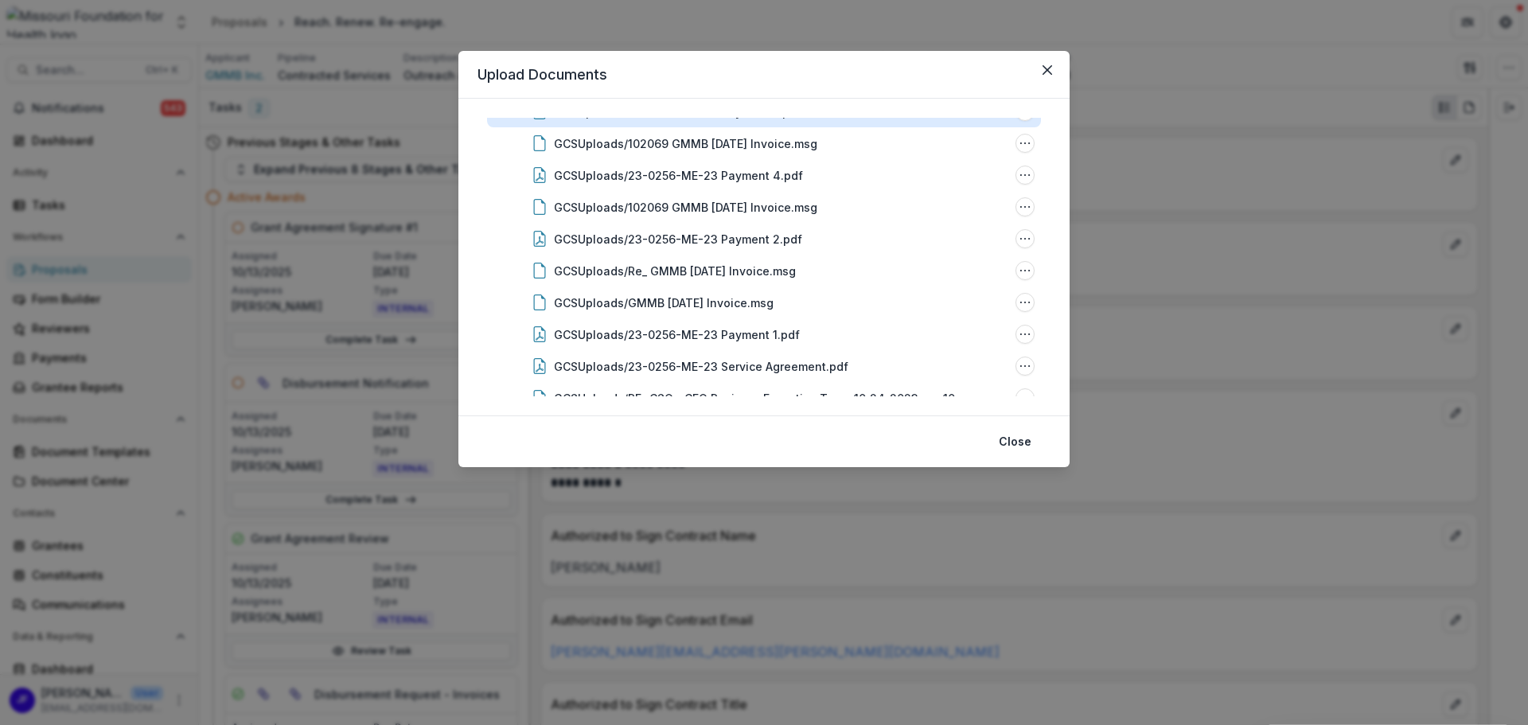
scroll to position [1831, 0]
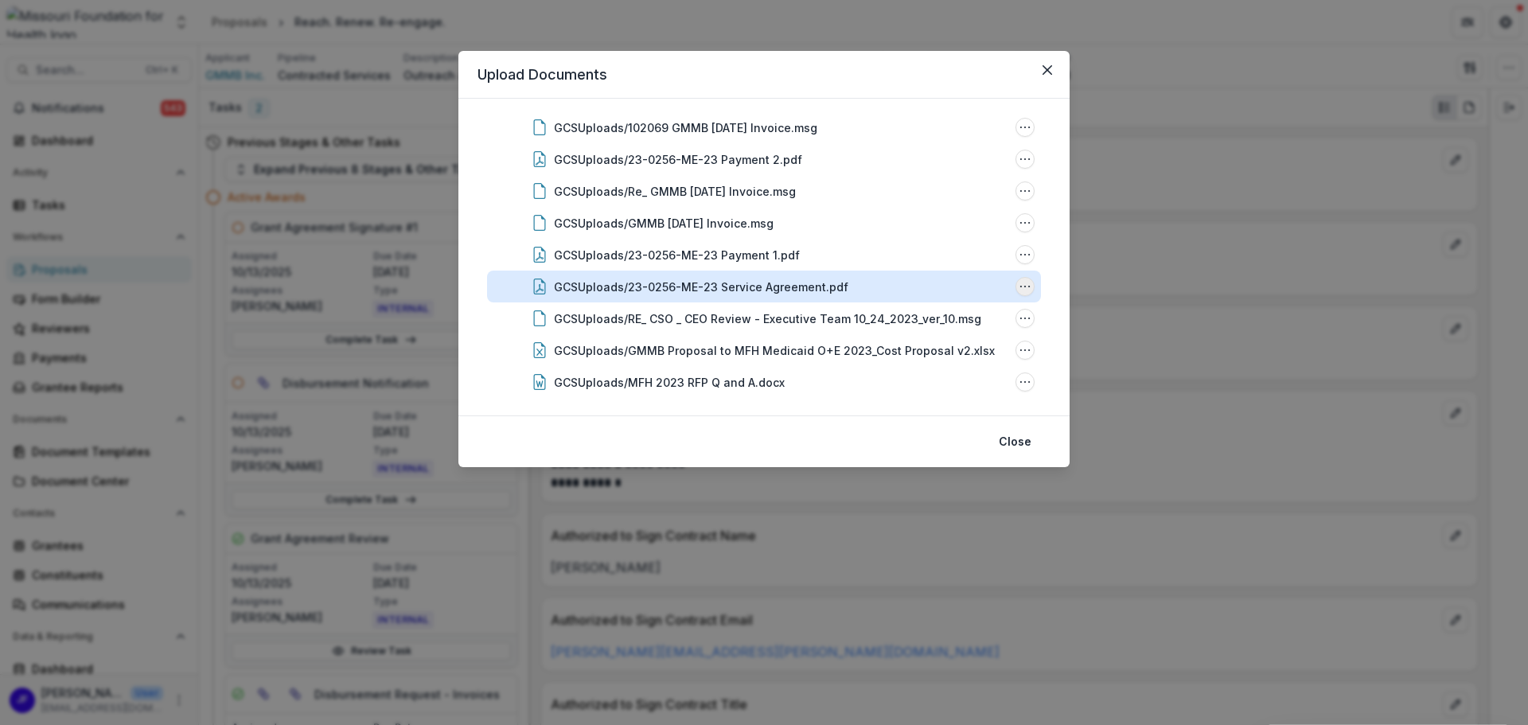
click at [1020, 287] on circle "GCSUploads/23-0256-ME-23 Service Agreement.pdf Options" at bounding box center [1020, 287] width 1 height 1
click at [942, 202] on button "Download" at bounding box center [945, 201] width 170 height 26
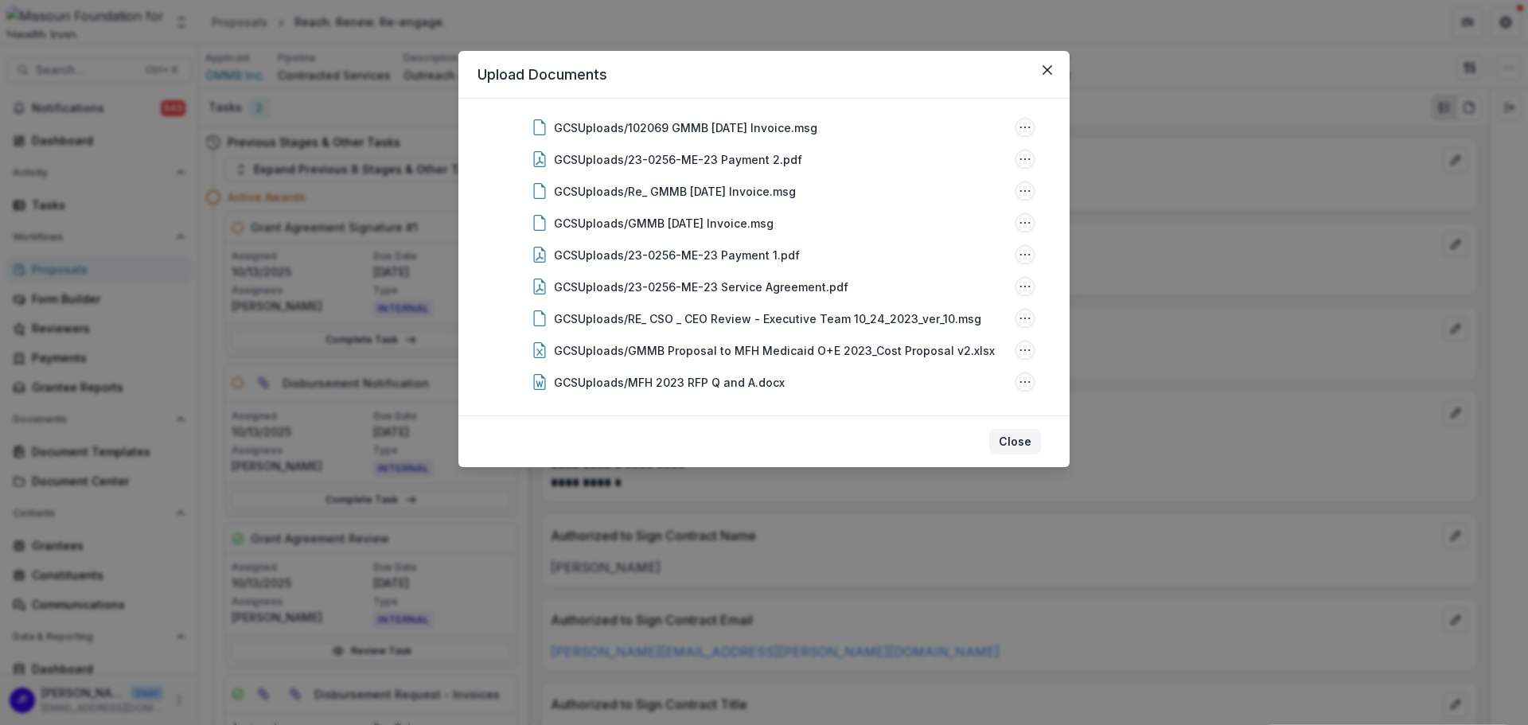
click at [1027, 444] on button "Close" at bounding box center [1015, 441] width 52 height 25
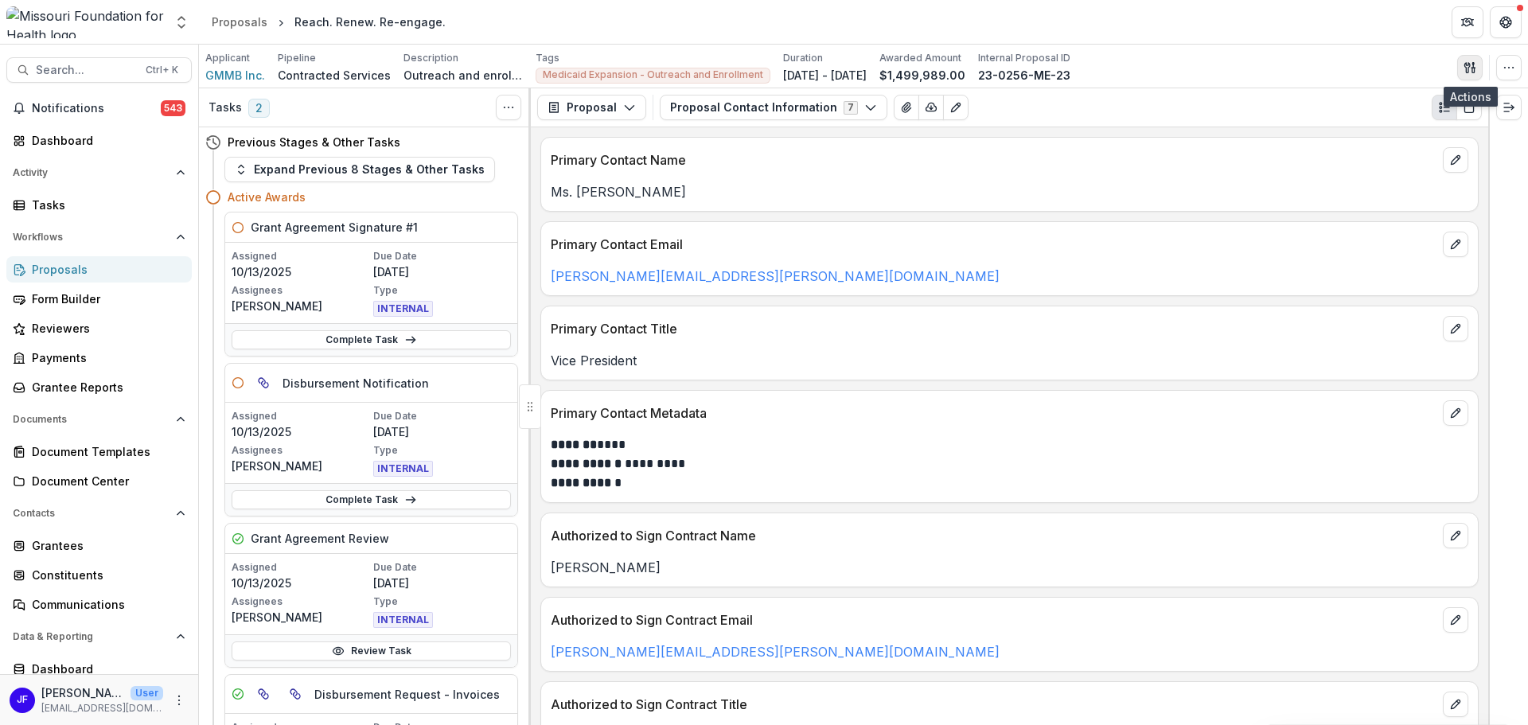
click at [1465, 70] on icon "button" at bounding box center [1470, 67] width 13 height 13
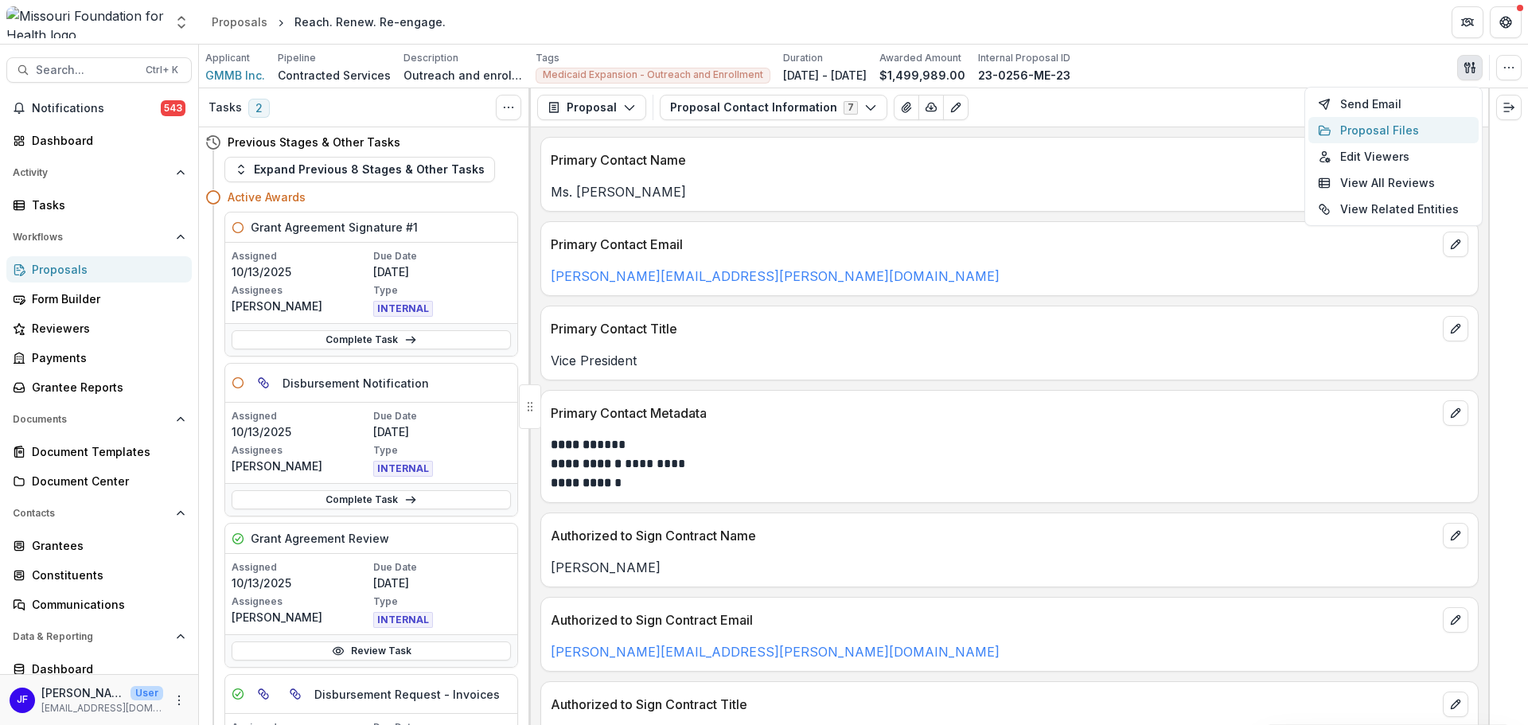
click at [1363, 135] on button "Proposal Files" at bounding box center [1394, 130] width 170 height 26
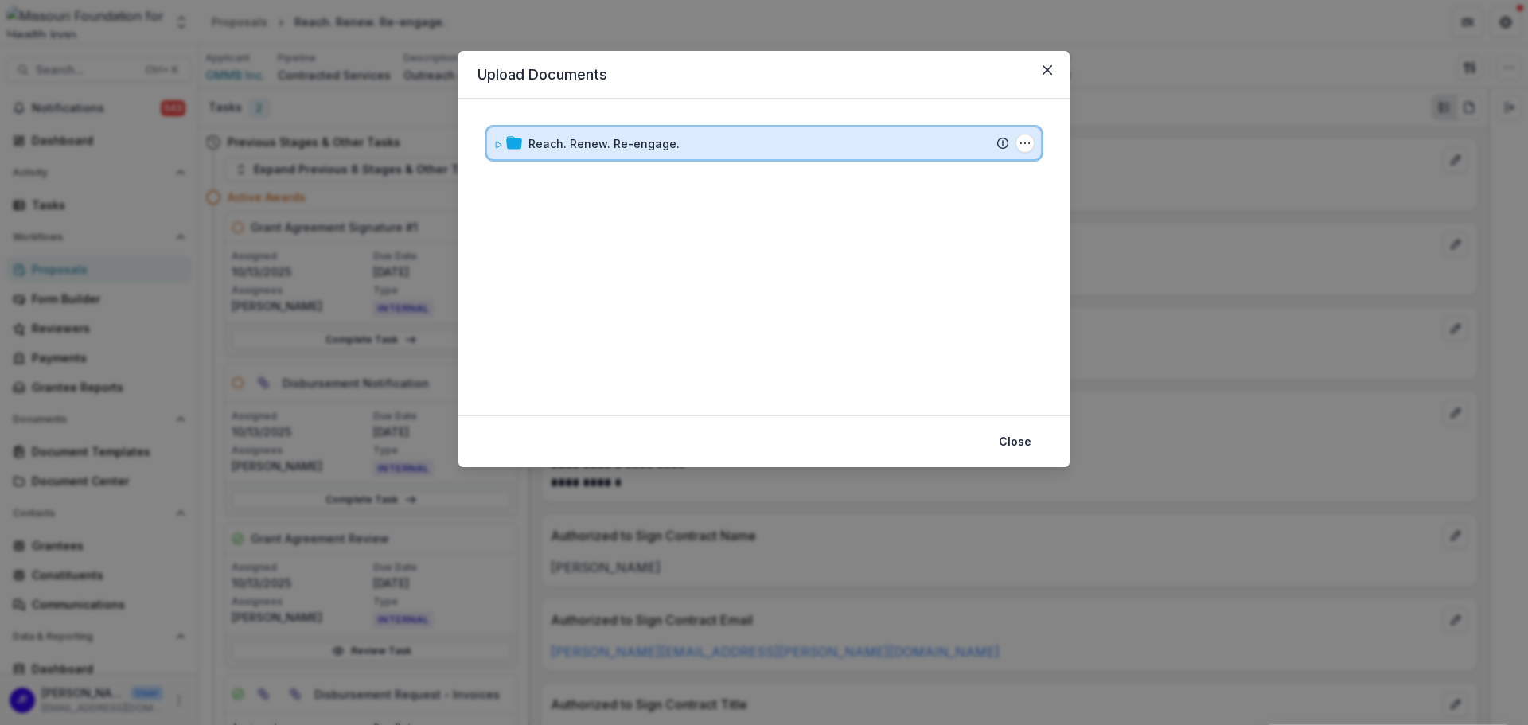
click at [494, 151] on span at bounding box center [499, 143] width 10 height 17
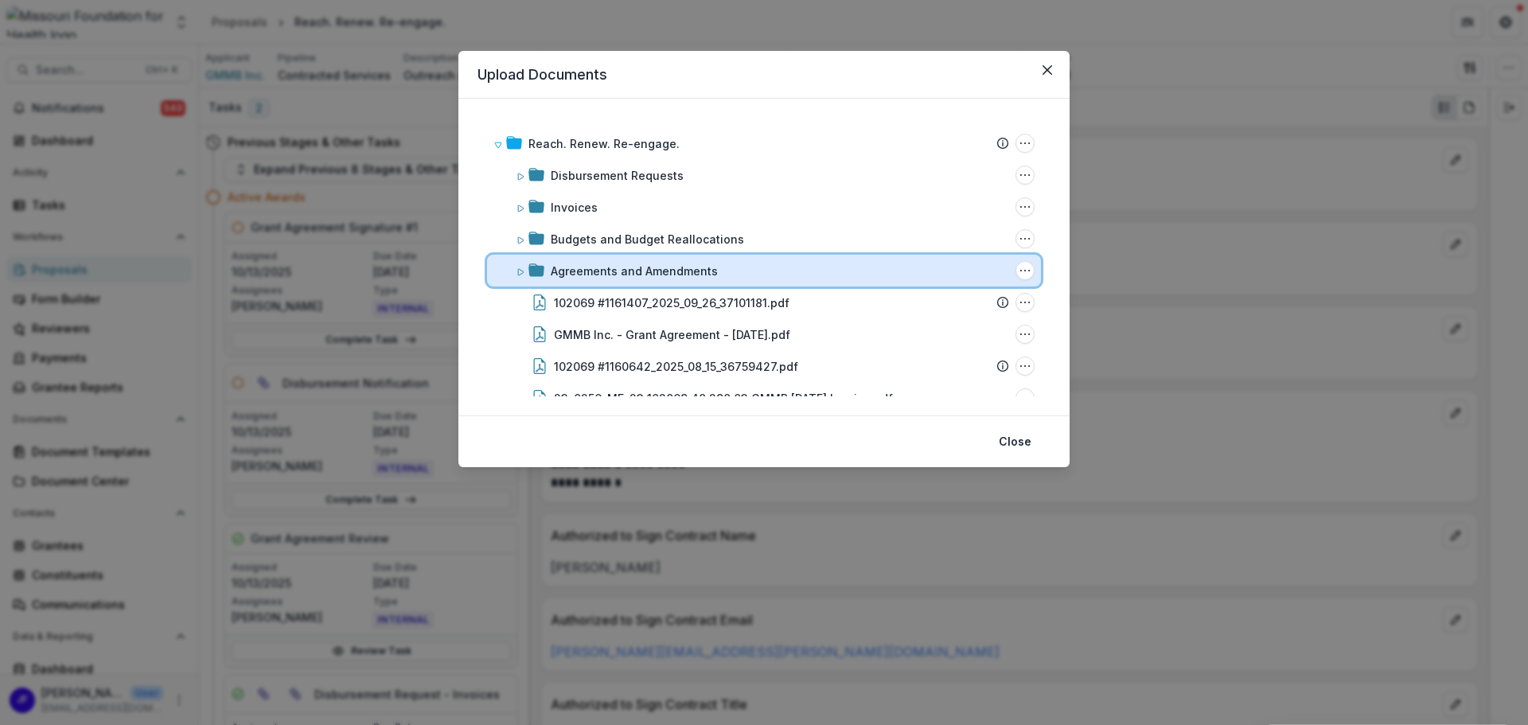
click at [519, 271] on icon at bounding box center [521, 272] width 10 height 10
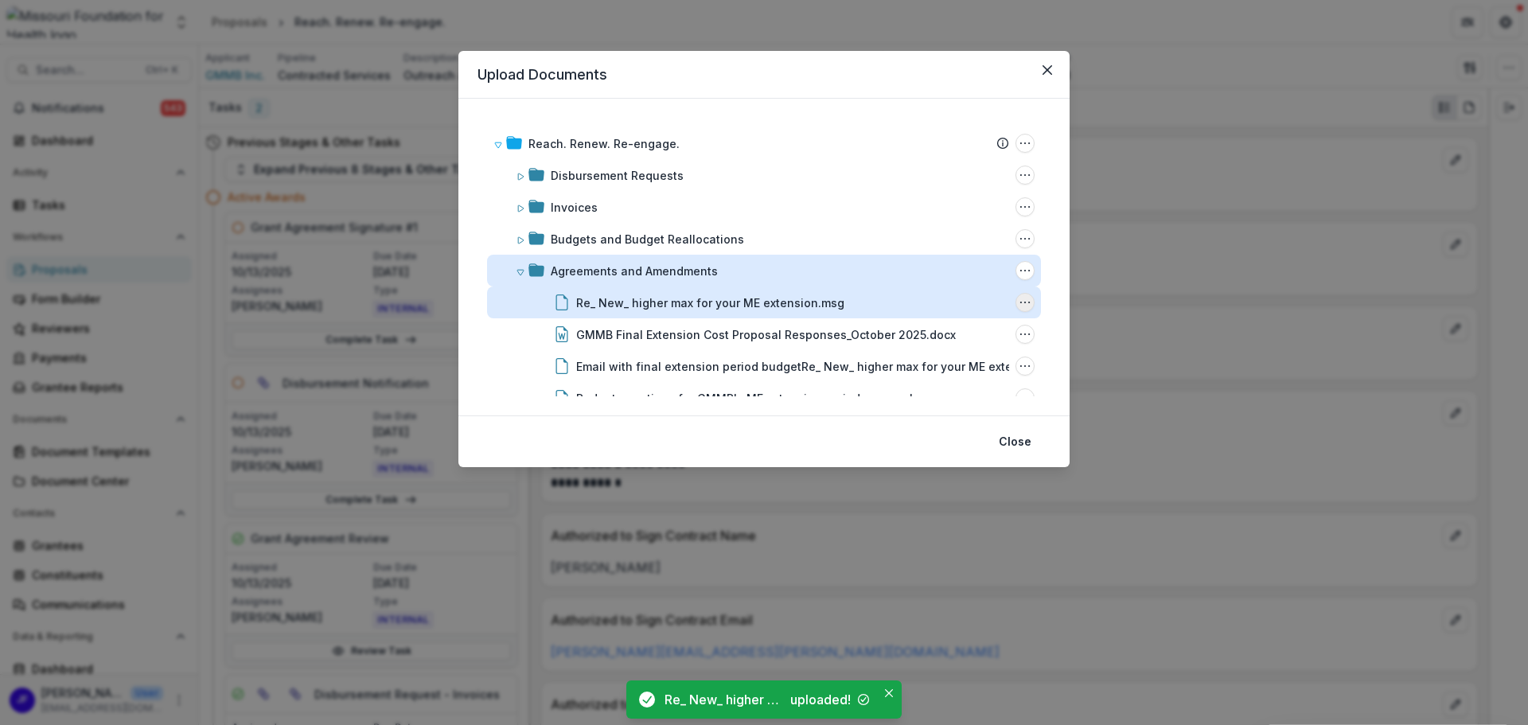
click at [1020, 306] on icon "Re_ New_ higher max for your ME extension.msg Options" at bounding box center [1025, 302] width 13 height 13
click at [950, 240] on button "Rename" at bounding box center [945, 243] width 170 height 26
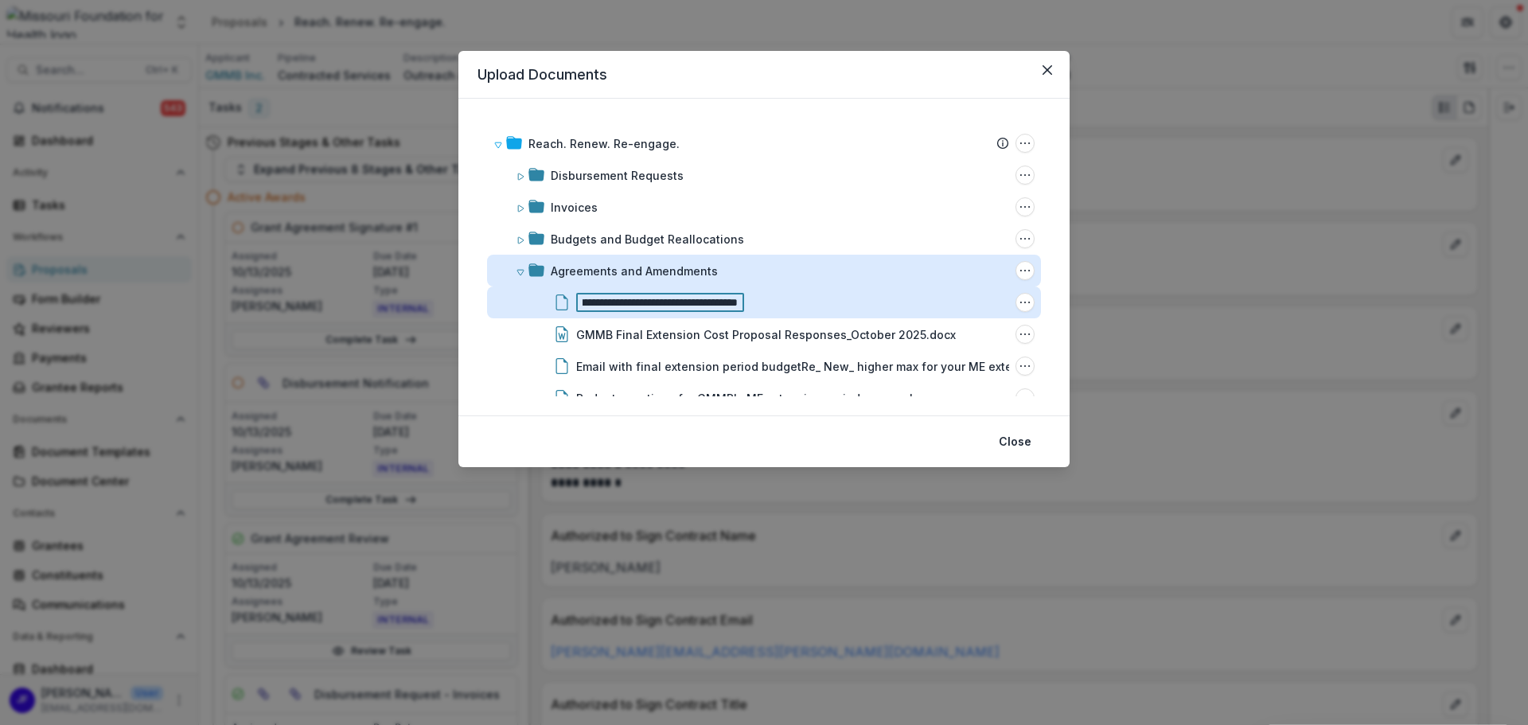
scroll to position [0, 0]
type input "**********"
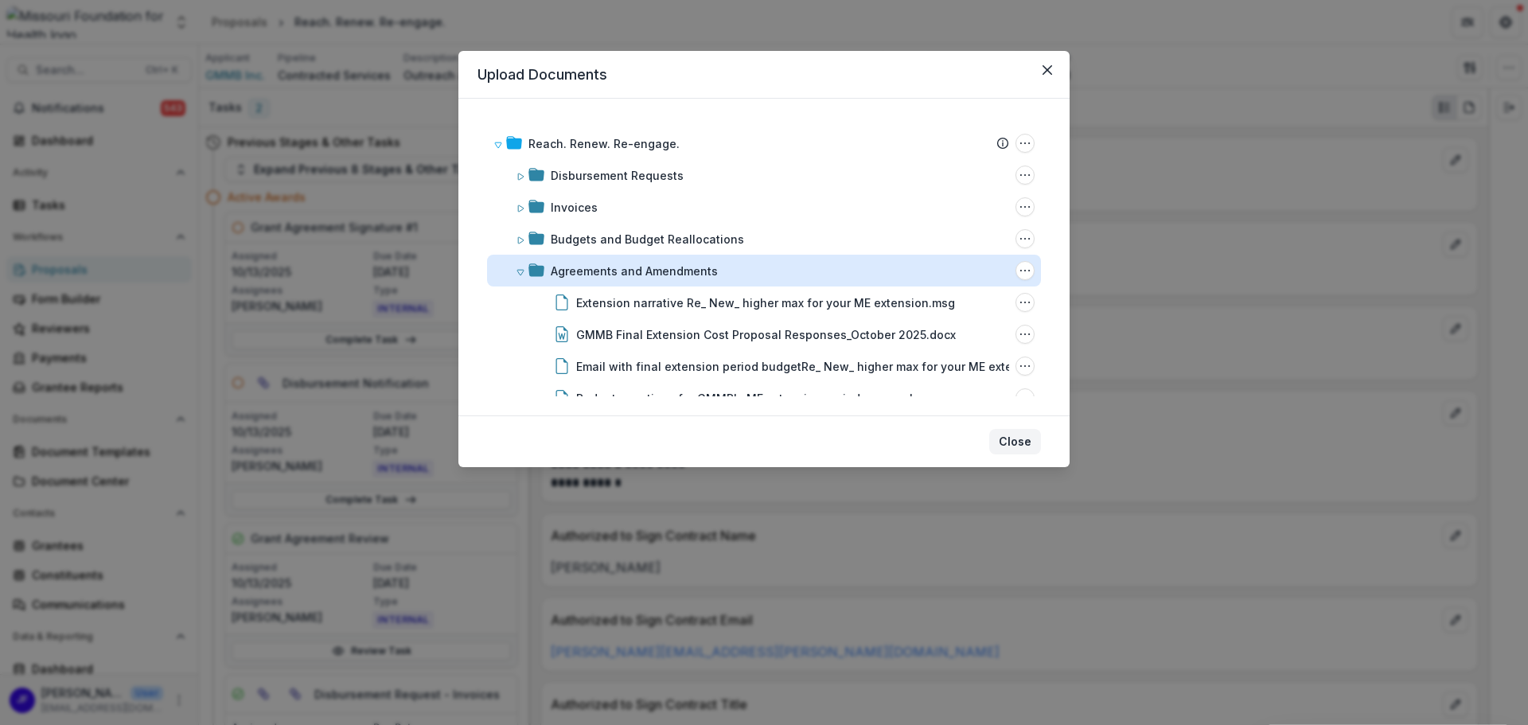
click at [1014, 433] on button "Close" at bounding box center [1015, 441] width 52 height 25
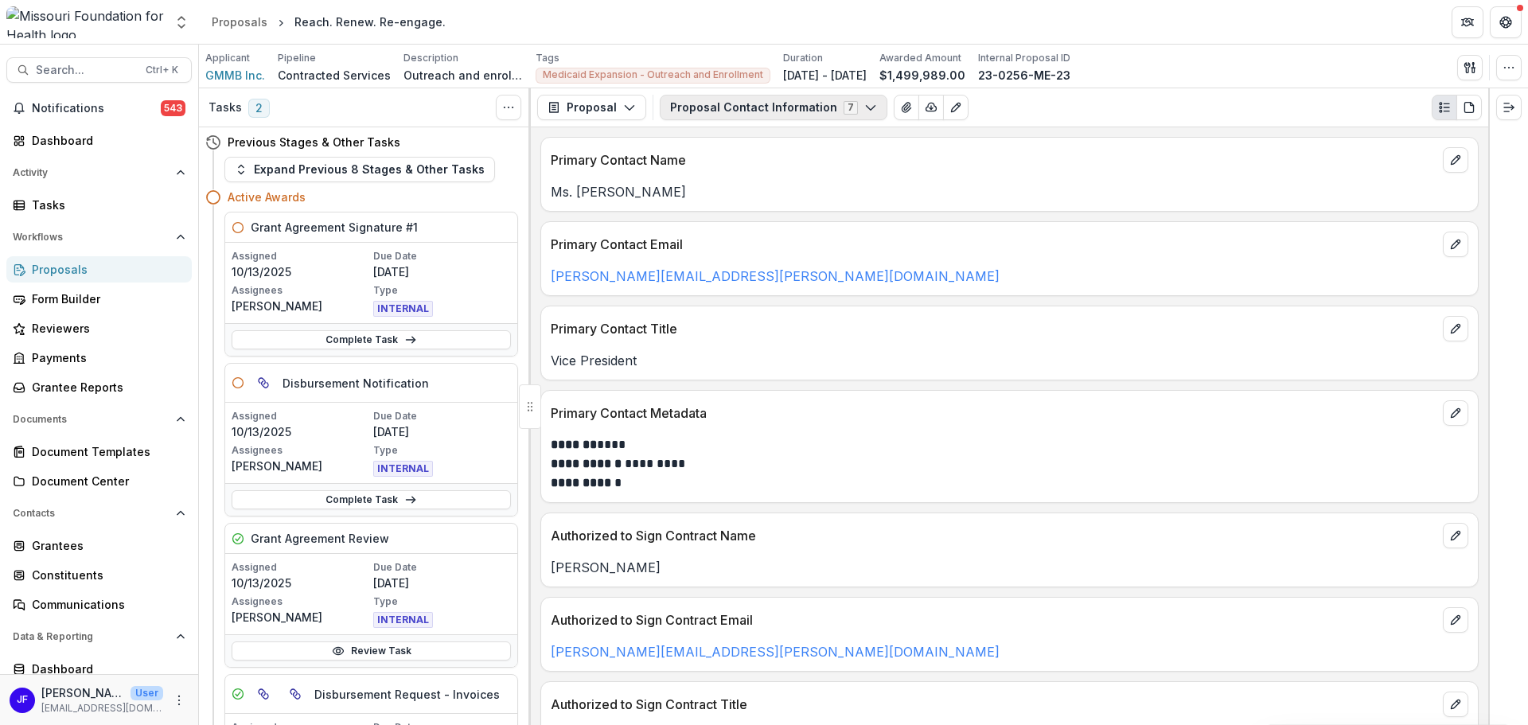
click at [735, 111] on button "Proposal Contact Information 7" at bounding box center [774, 107] width 228 height 25
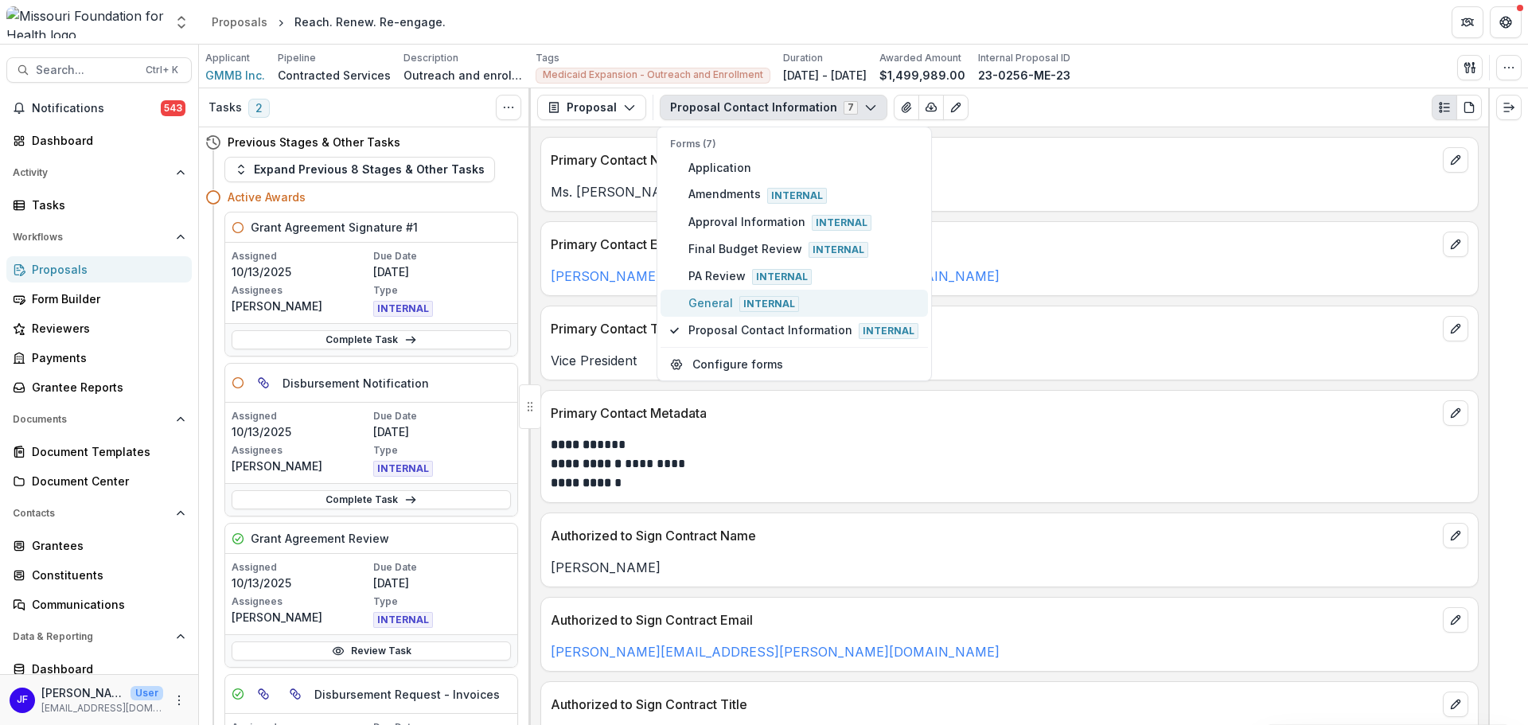
click at [709, 299] on span "General Internal" at bounding box center [804, 304] width 230 height 18
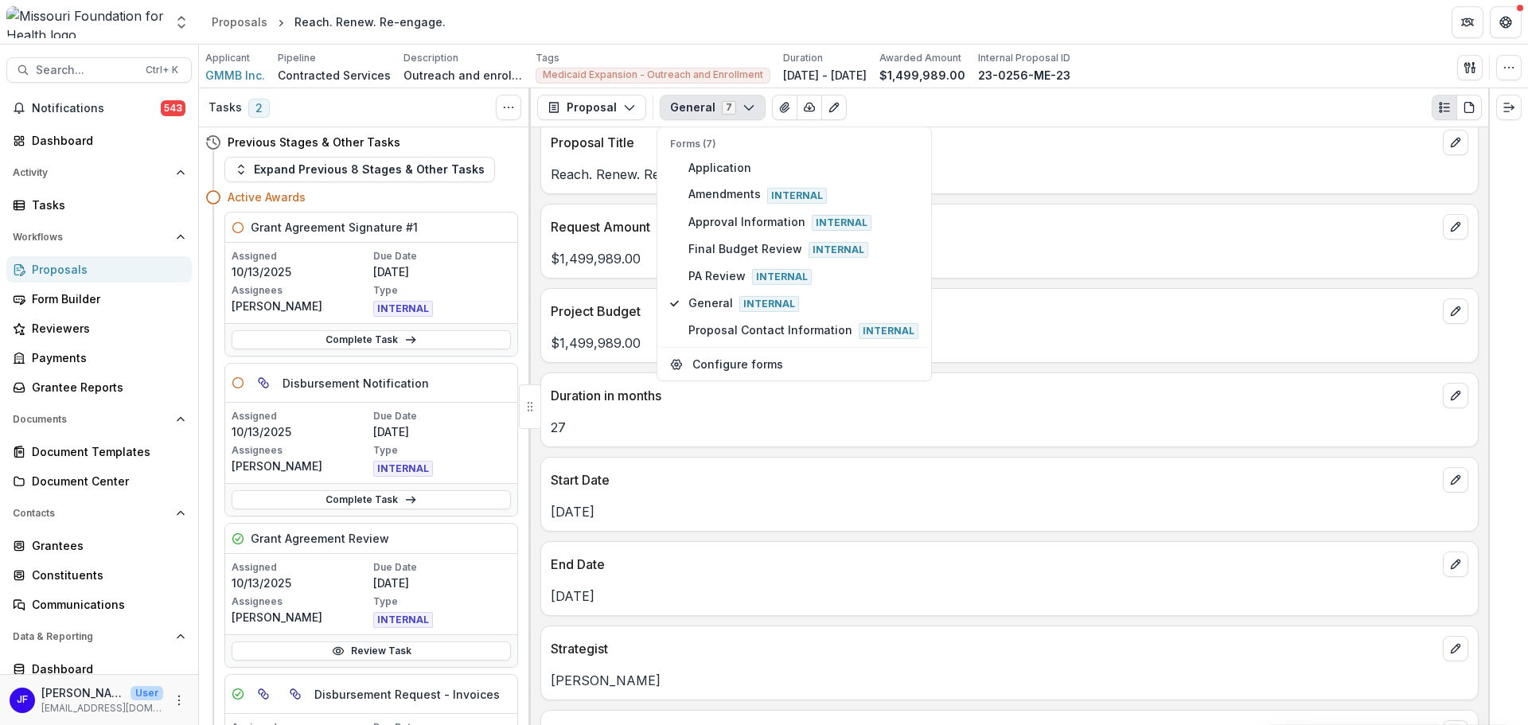
scroll to position [637, 0]
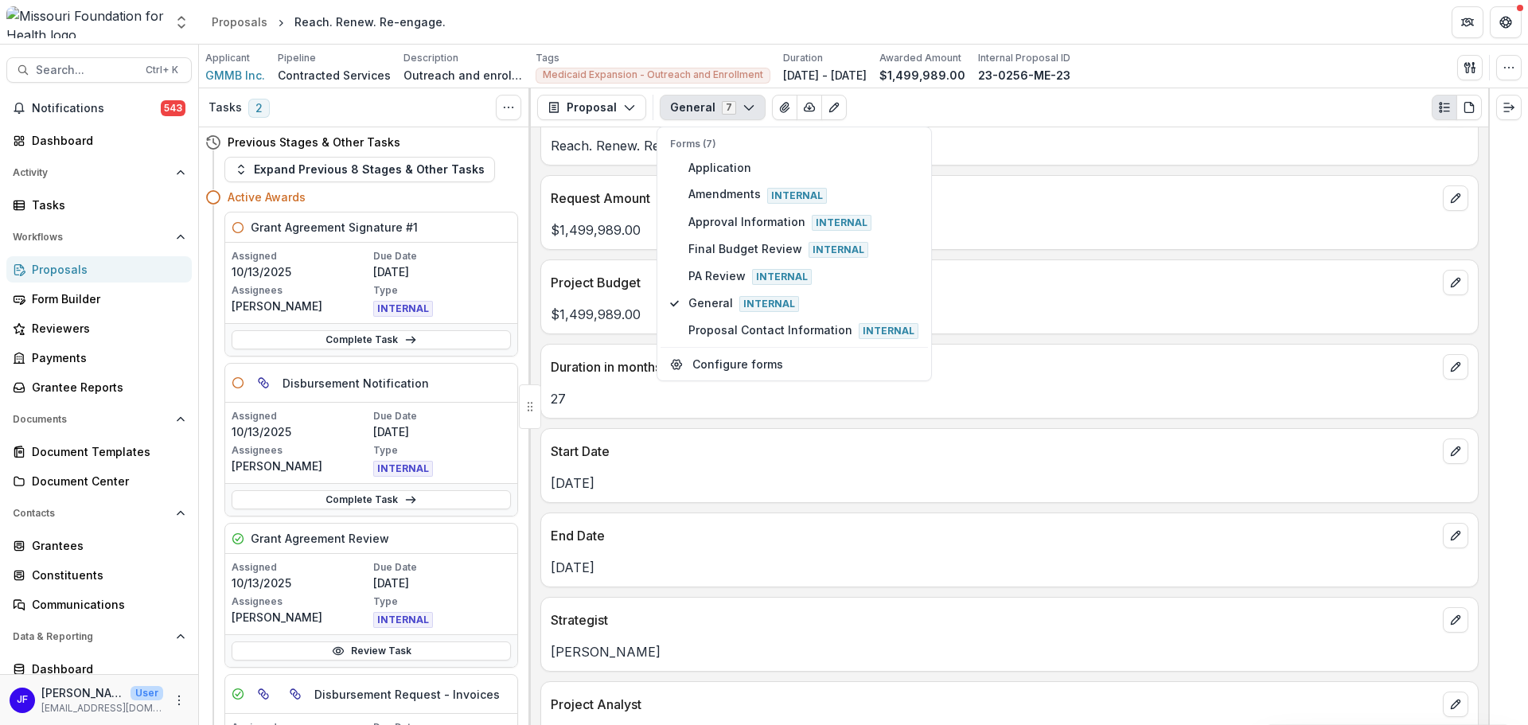
click at [1143, 14] on header "Proposals Reach. Renew. Re-engage." at bounding box center [863, 22] width 1329 height 44
